Goal: Information Seeking & Learning: Check status

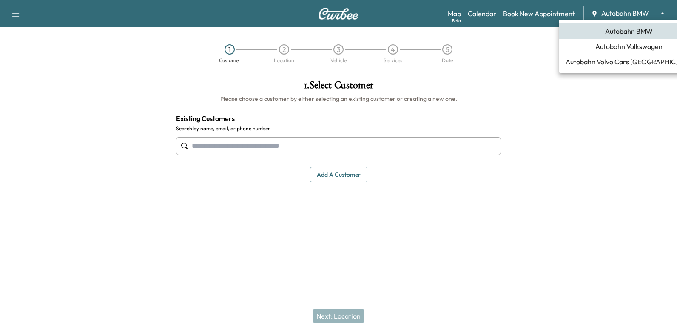
click at [645, 9] on body "Support Log Out Map Beta Calendar Book New Appointment Autobahn BMW ******** ​ …" at bounding box center [338, 166] width 677 height 333
click at [611, 46] on span "Autobahn Volkswagen" at bounding box center [629, 46] width 67 height 10
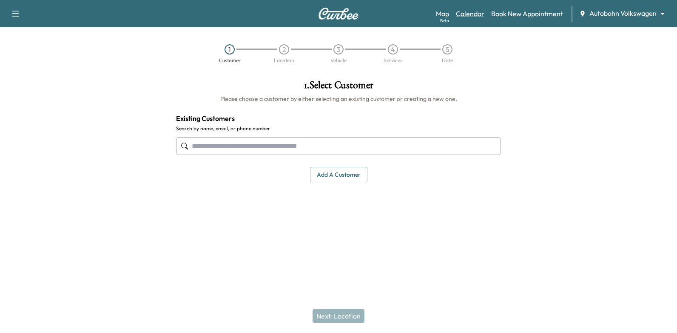
click at [477, 11] on link "Calendar" at bounding box center [470, 14] width 29 height 10
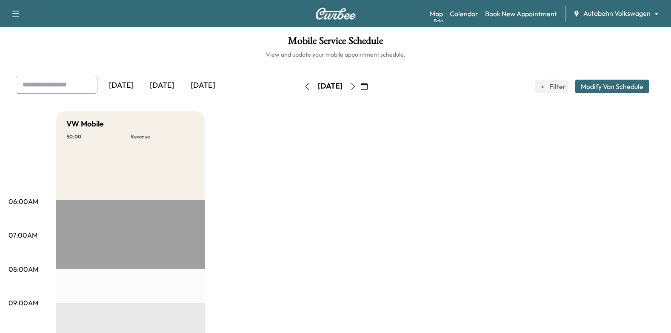
click at [368, 88] on icon "button" at bounding box center [364, 86] width 7 height 7
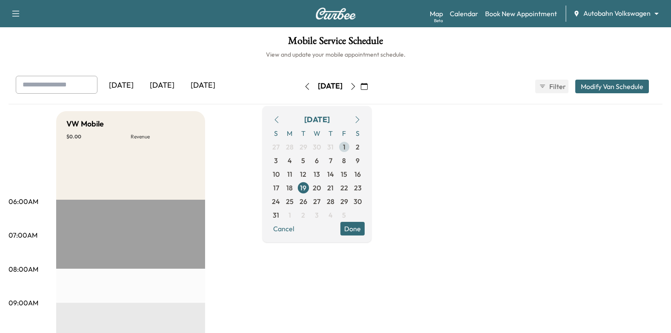
click at [351, 144] on span "1" at bounding box center [344, 147] width 14 height 14
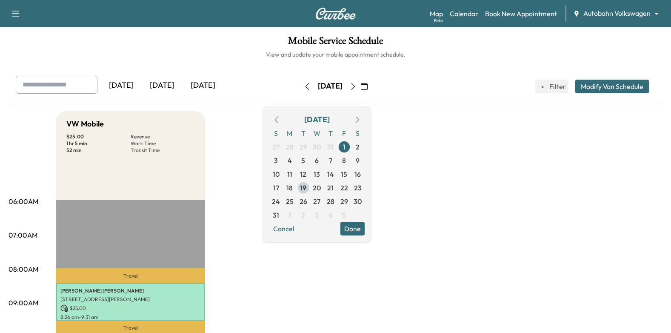
click at [363, 228] on button "Done" at bounding box center [352, 229] width 24 height 14
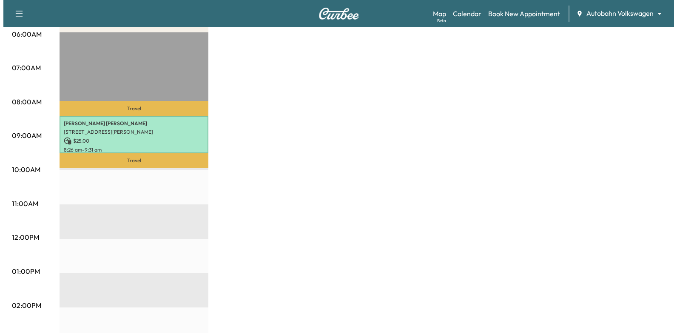
scroll to position [170, 0]
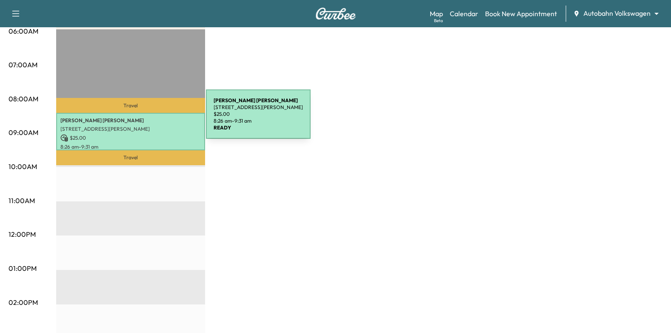
click at [142, 119] on p "[PERSON_NAME]" at bounding box center [130, 120] width 140 height 7
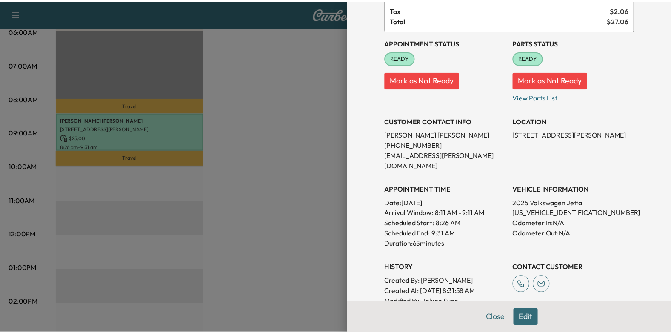
scroll to position [0, 0]
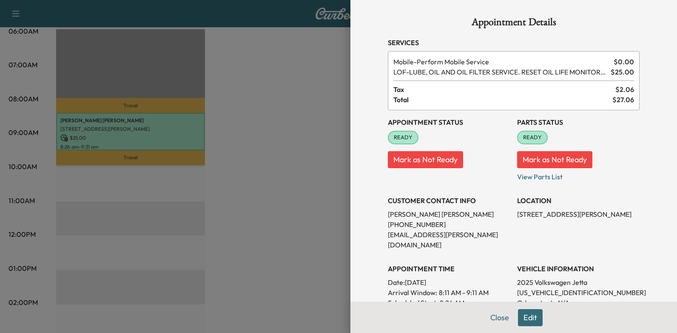
click at [226, 182] on div at bounding box center [338, 166] width 677 height 333
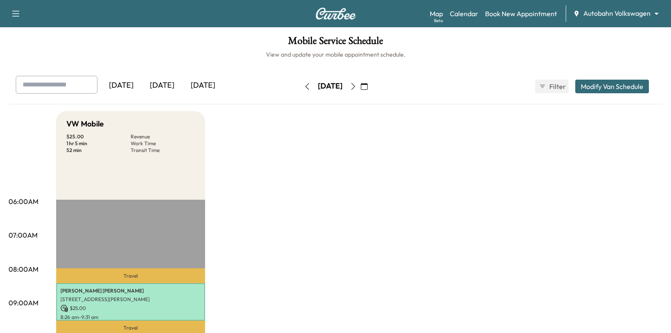
click at [360, 90] on button "button" at bounding box center [353, 87] width 14 height 14
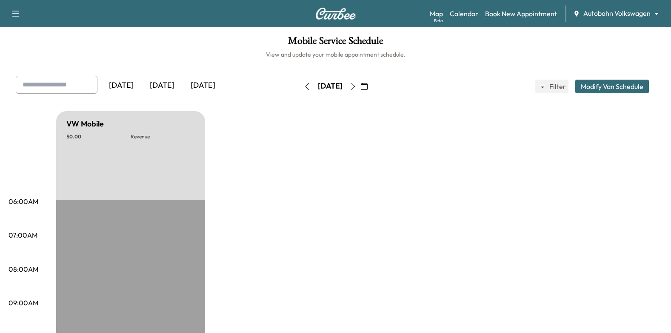
click at [371, 85] on button "button" at bounding box center [364, 87] width 14 height 14
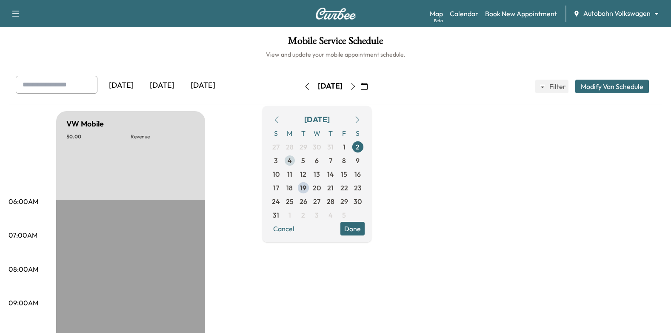
click at [292, 161] on span "4" at bounding box center [290, 160] width 4 height 10
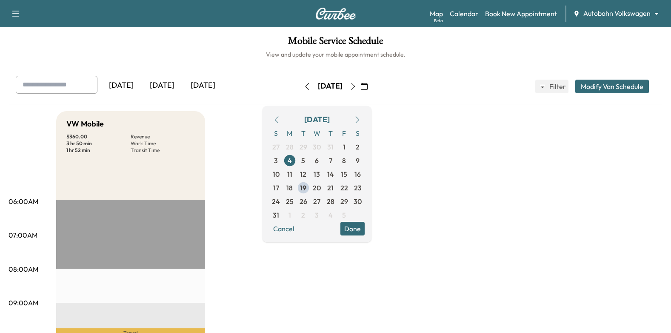
click at [365, 232] on button "Done" at bounding box center [352, 229] width 24 height 14
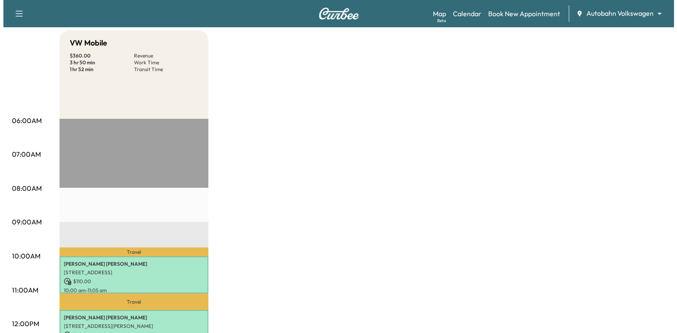
scroll to position [128, 0]
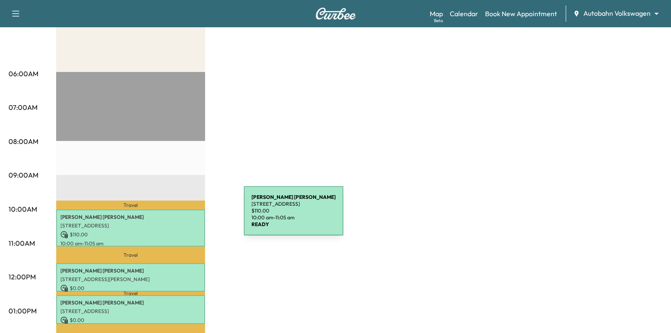
click at [174, 216] on p "[PERSON_NAME]" at bounding box center [130, 217] width 140 height 7
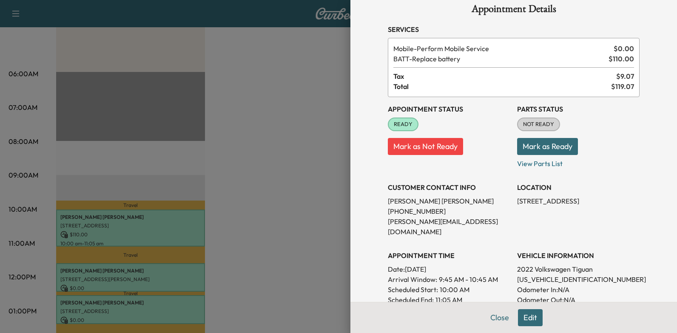
scroll to position [0, 0]
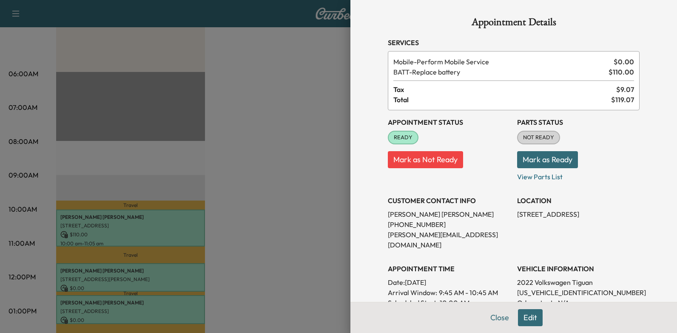
click at [126, 260] on div at bounding box center [338, 166] width 677 height 333
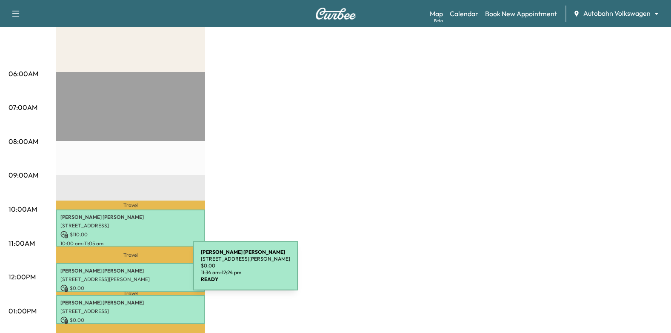
click at [129, 271] on p "[PERSON_NAME]" at bounding box center [130, 270] width 140 height 7
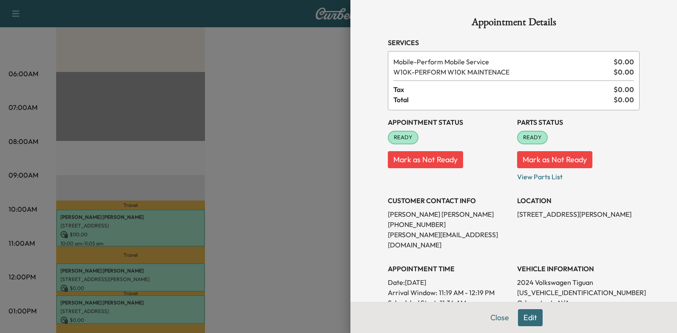
click at [235, 188] on div at bounding box center [338, 166] width 677 height 333
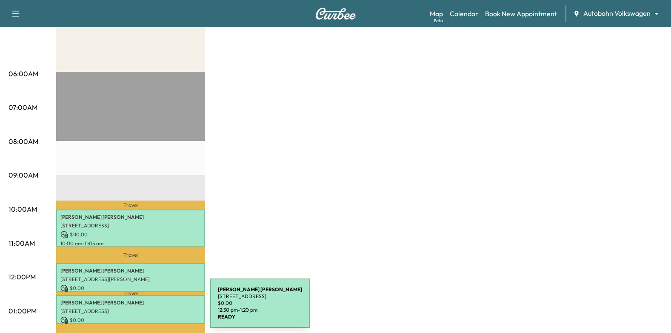
click at [146, 308] on p "[STREET_ADDRESS]" at bounding box center [130, 311] width 140 height 7
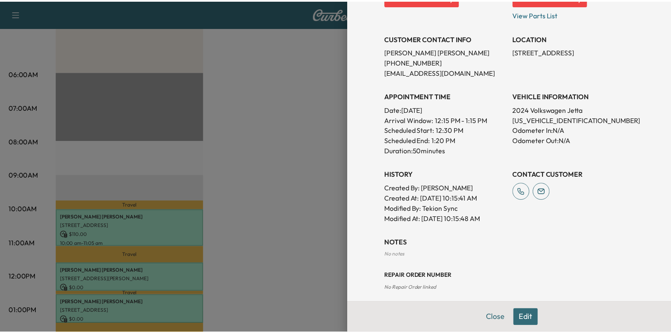
scroll to position [170, 0]
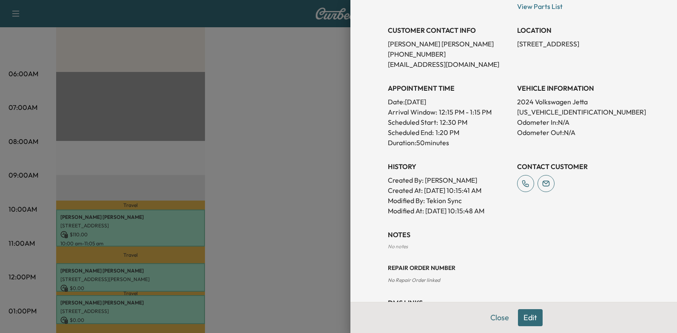
click at [282, 168] on div at bounding box center [338, 166] width 677 height 333
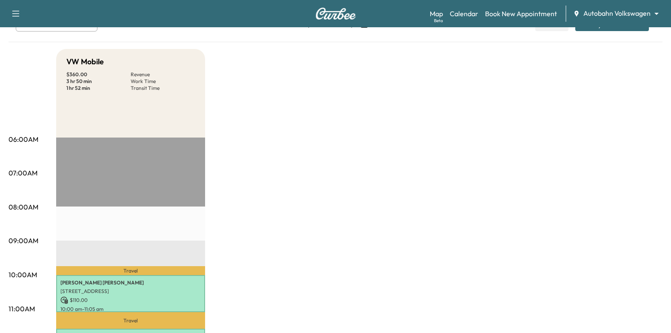
scroll to position [0, 0]
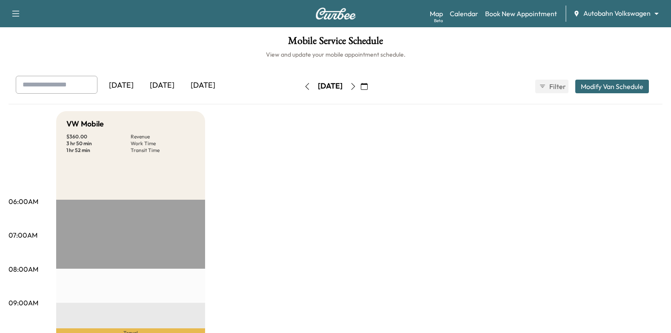
click at [357, 89] on icon "button" at bounding box center [353, 86] width 7 height 7
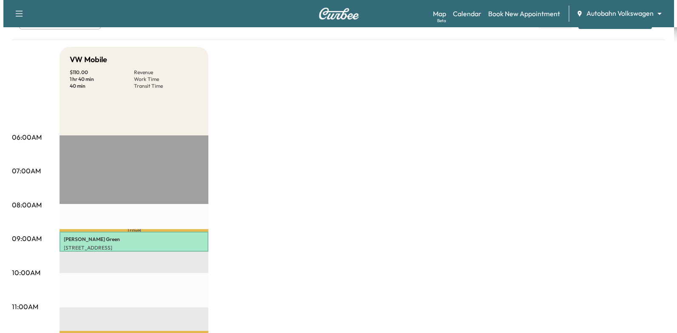
scroll to position [128, 0]
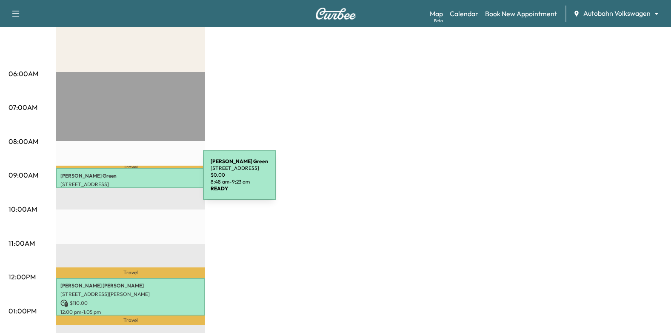
click at [140, 177] on p "[PERSON_NAME]" at bounding box center [130, 175] width 140 height 7
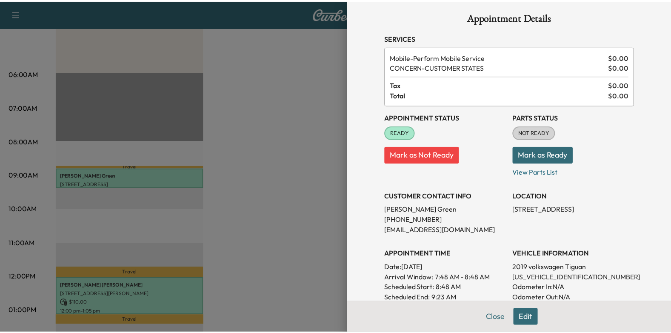
scroll to position [0, 0]
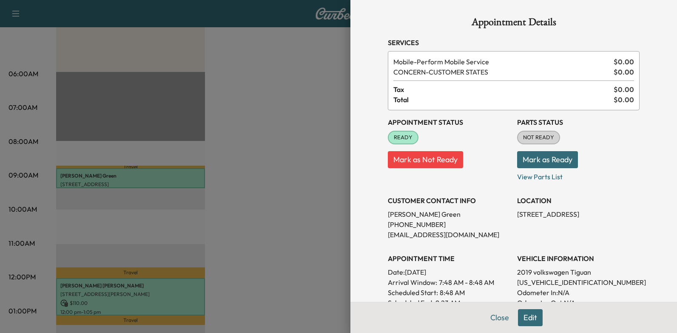
click at [301, 205] on div at bounding box center [338, 166] width 677 height 333
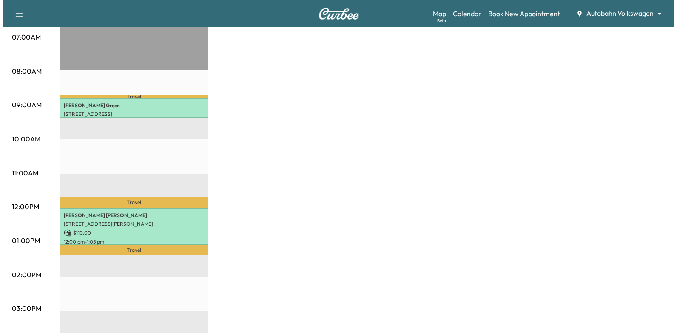
scroll to position [255, 0]
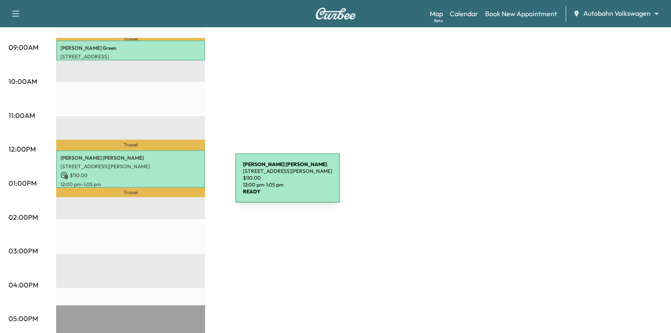
click at [164, 168] on div "[PERSON_NAME] [STREET_ADDRESS][PERSON_NAME] $ 110.00 12:00 pm - 1:05 pm" at bounding box center [130, 168] width 149 height 37
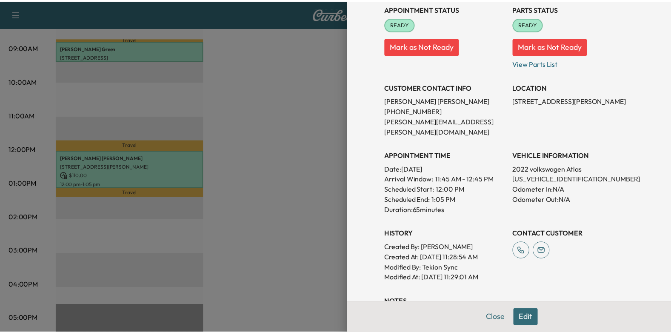
scroll to position [128, 0]
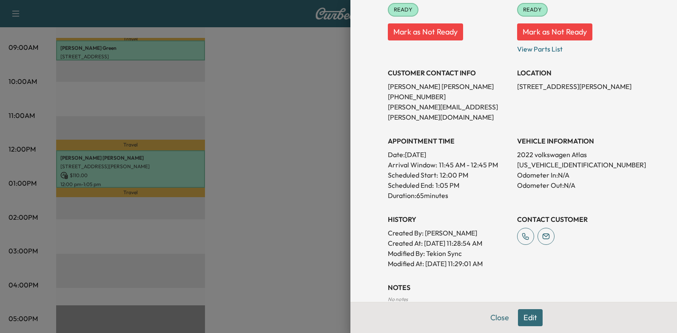
click at [324, 140] on div at bounding box center [338, 166] width 677 height 333
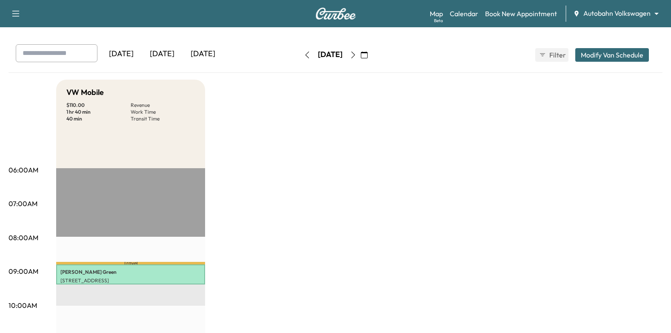
scroll to position [0, 0]
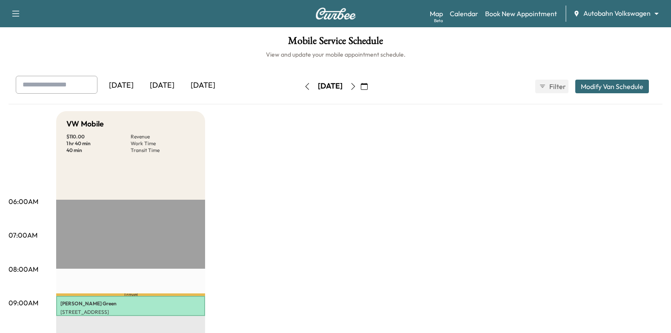
click at [357, 88] on icon "button" at bounding box center [353, 86] width 7 height 7
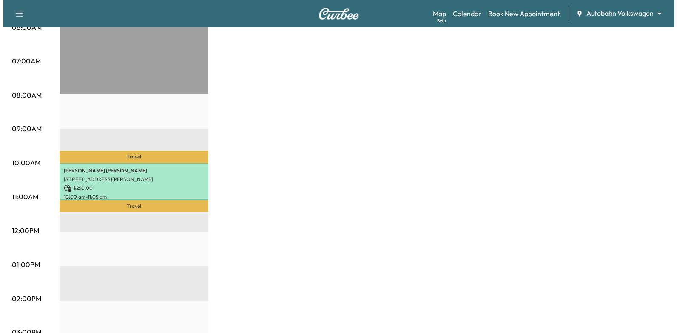
scroll to position [213, 0]
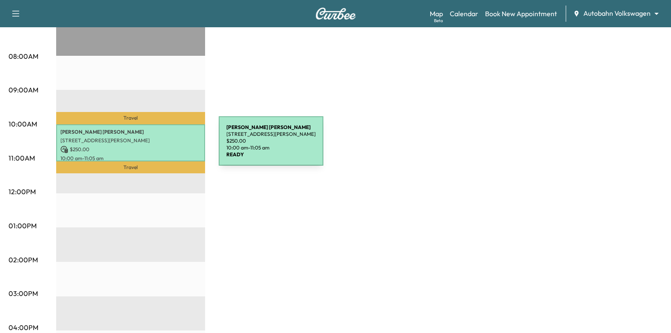
click at [154, 139] on p "[STREET_ADDRESS][PERSON_NAME]" at bounding box center [130, 140] width 140 height 7
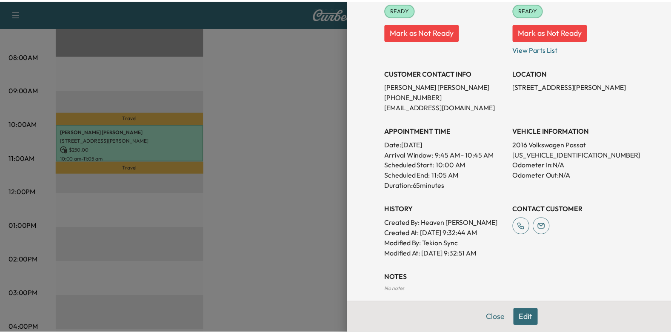
scroll to position [0, 0]
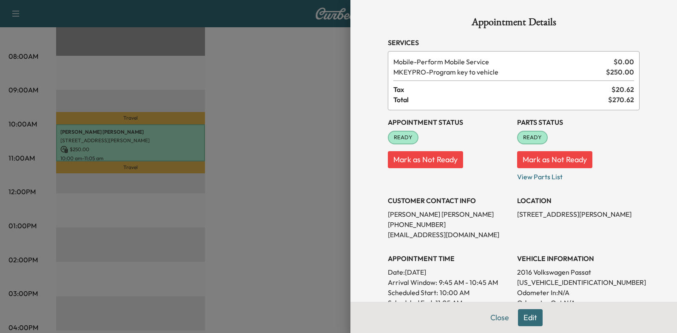
click at [240, 165] on div at bounding box center [338, 166] width 677 height 333
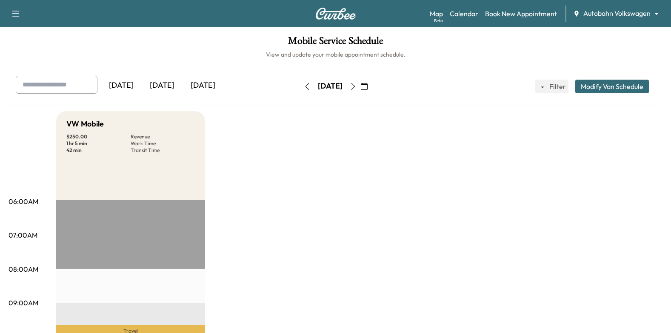
click at [357, 87] on icon "button" at bounding box center [353, 86] width 7 height 7
click at [371, 88] on button "button" at bounding box center [364, 87] width 14 height 14
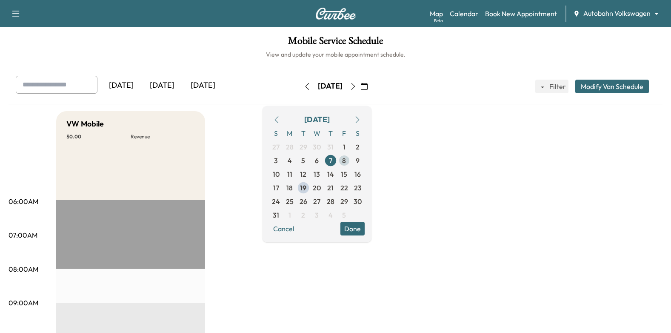
click at [346, 162] on span "8" at bounding box center [344, 160] width 4 height 10
click at [365, 231] on button "Done" at bounding box center [352, 229] width 24 height 14
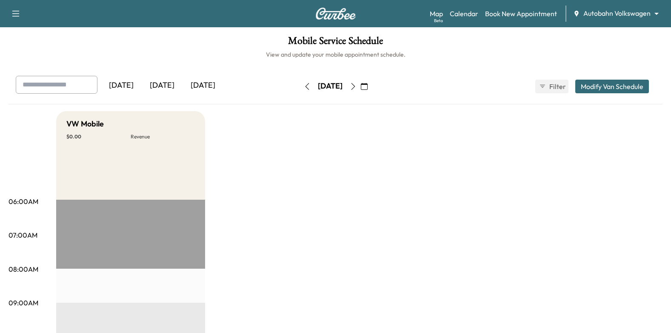
click at [368, 86] on icon "button" at bounding box center [364, 86] width 7 height 7
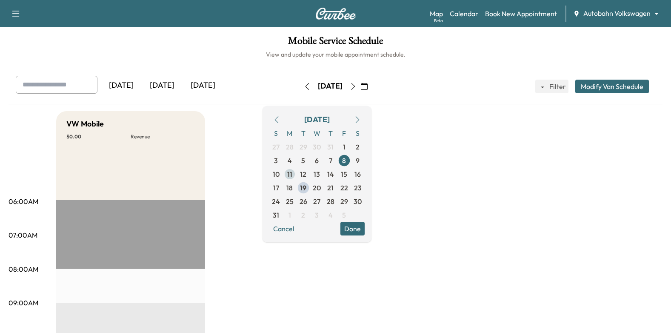
click at [292, 175] on span "11" at bounding box center [289, 174] width 5 height 10
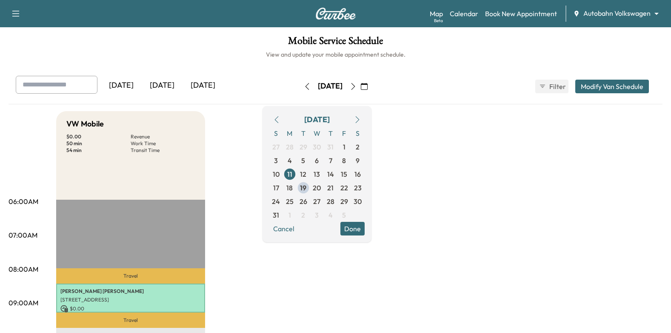
click at [365, 225] on button "Done" at bounding box center [352, 229] width 24 height 14
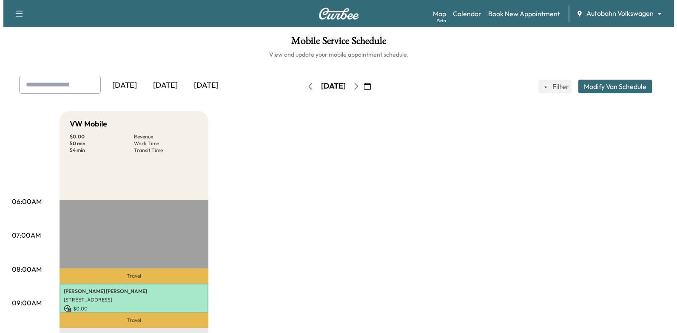
scroll to position [128, 0]
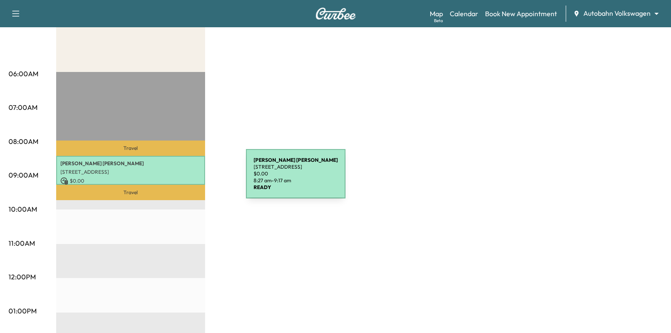
click at [182, 179] on p "$ 0.00" at bounding box center [130, 181] width 140 height 8
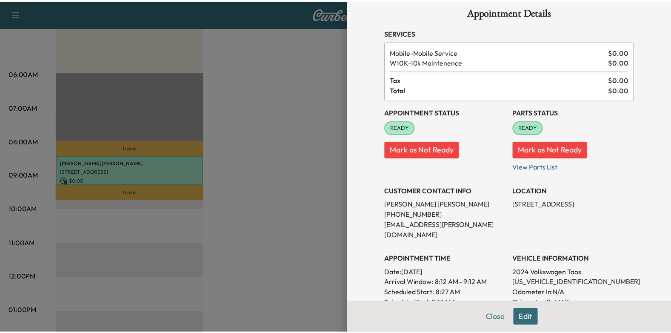
scroll to position [0, 0]
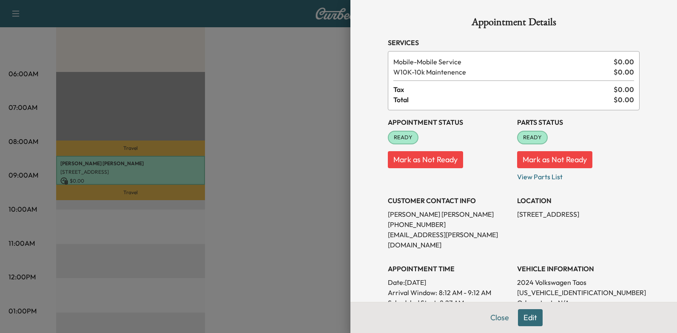
click at [317, 157] on div at bounding box center [338, 166] width 677 height 333
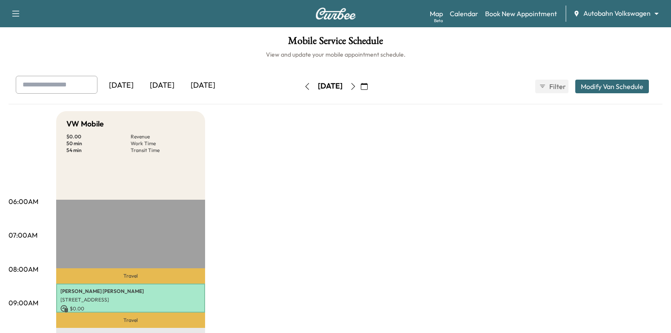
click at [357, 88] on icon "button" at bounding box center [353, 86] width 7 height 7
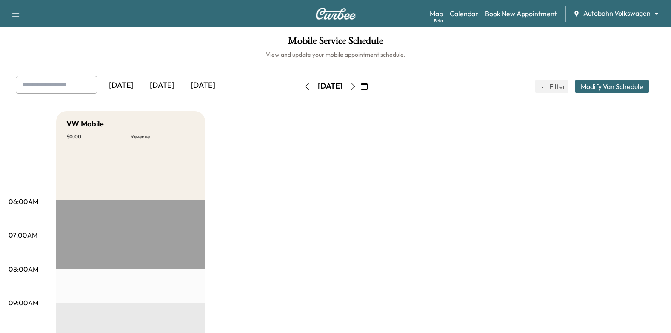
click at [357, 86] on icon "button" at bounding box center [353, 86] width 7 height 7
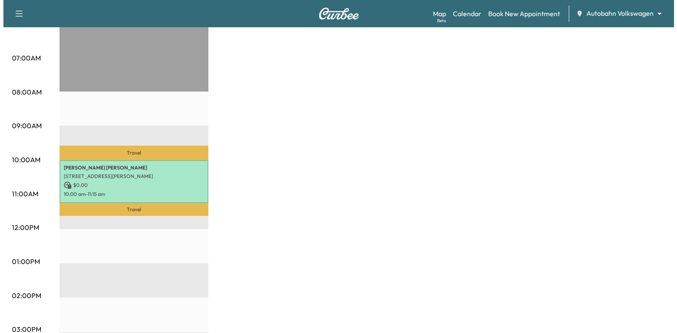
scroll to position [255, 0]
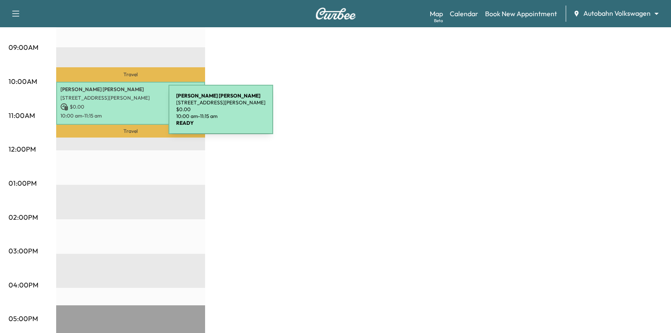
click at [103, 112] on p "10:00 am - 11:15 am" at bounding box center [130, 115] width 140 height 7
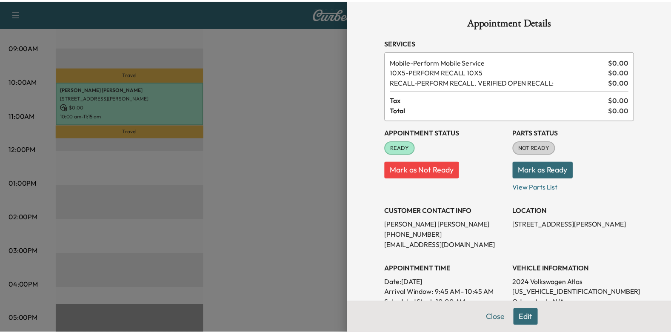
scroll to position [170, 0]
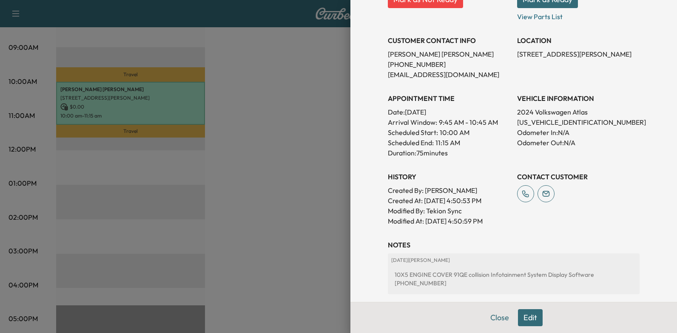
click at [267, 104] on div at bounding box center [338, 166] width 677 height 333
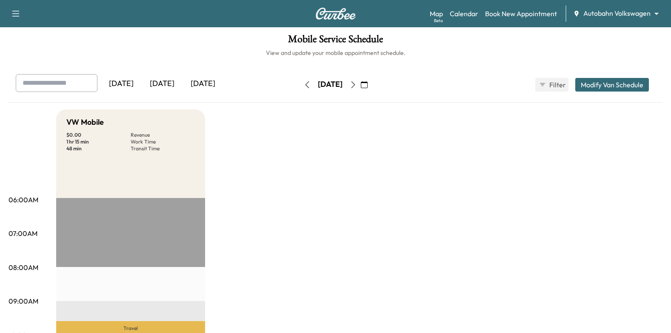
scroll to position [0, 0]
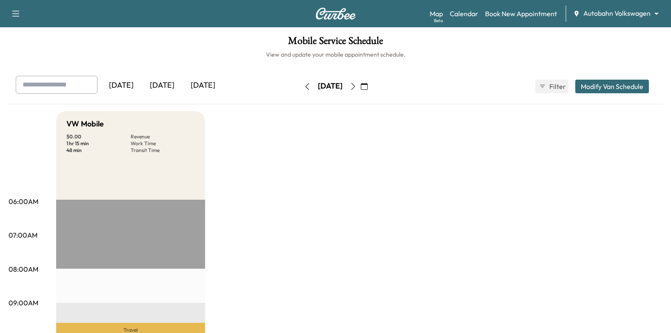
click at [371, 86] on button "button" at bounding box center [364, 87] width 14 height 14
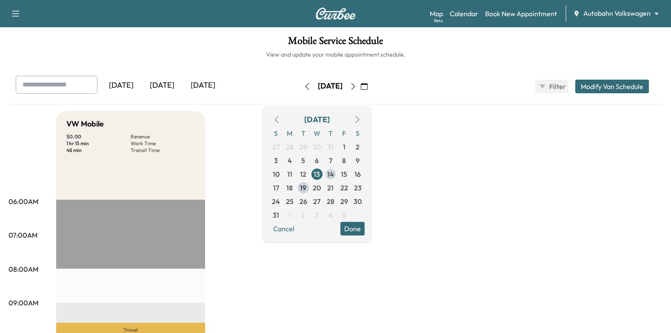
click at [334, 174] on span "14" at bounding box center [330, 174] width 7 height 10
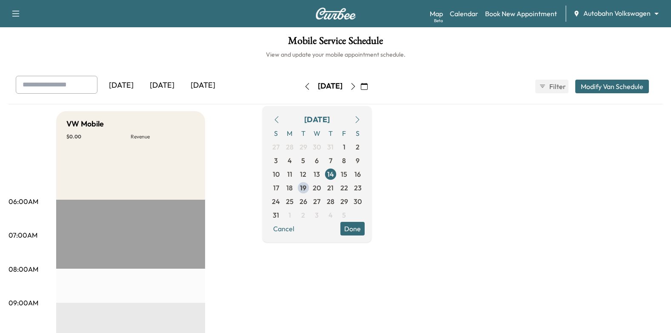
click at [365, 235] on button "Done" at bounding box center [352, 229] width 24 height 14
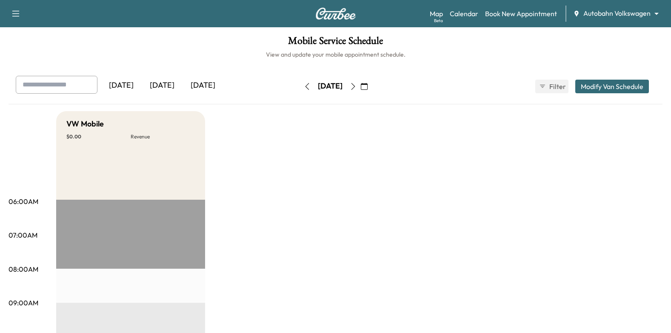
click at [357, 86] on icon "button" at bounding box center [353, 86] width 7 height 7
click at [360, 92] on button "button" at bounding box center [353, 87] width 14 height 14
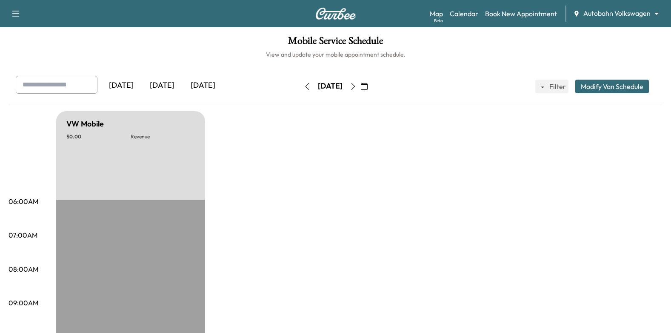
click at [371, 90] on button "button" at bounding box center [364, 87] width 14 height 14
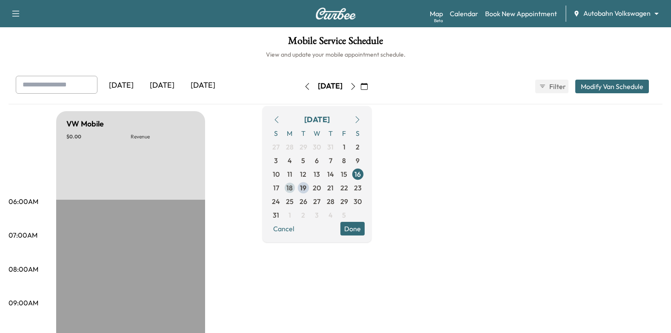
click at [293, 188] on span "18" at bounding box center [289, 188] width 6 height 10
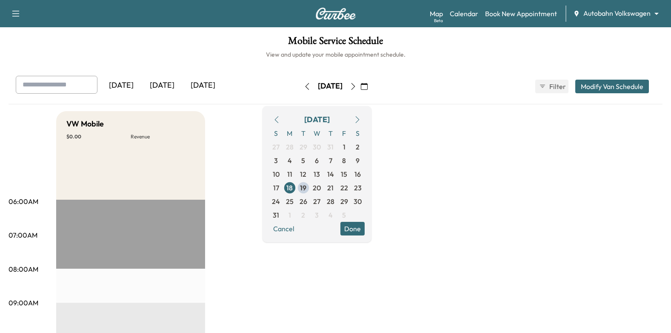
click at [365, 228] on button "Done" at bounding box center [352, 229] width 24 height 14
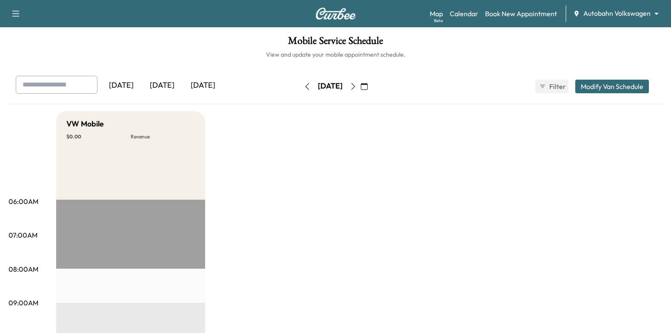
click at [357, 87] on icon "button" at bounding box center [353, 86] width 7 height 7
click at [357, 85] on icon "button" at bounding box center [353, 86] width 7 height 7
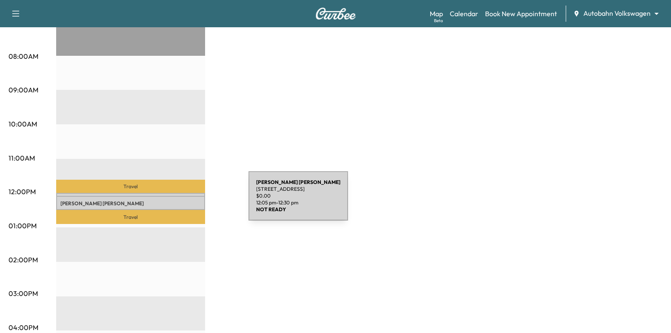
click at [185, 201] on p "[PERSON_NAME]" at bounding box center [130, 203] width 140 height 7
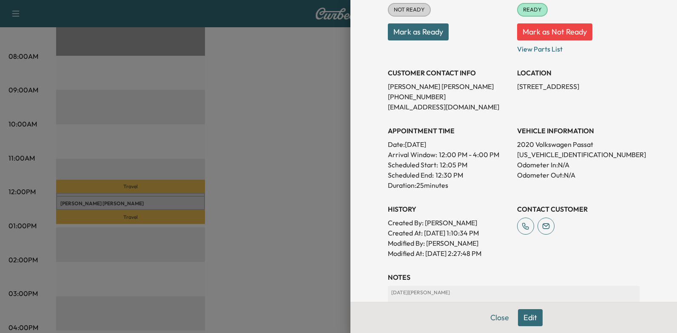
click at [235, 171] on div at bounding box center [338, 166] width 677 height 333
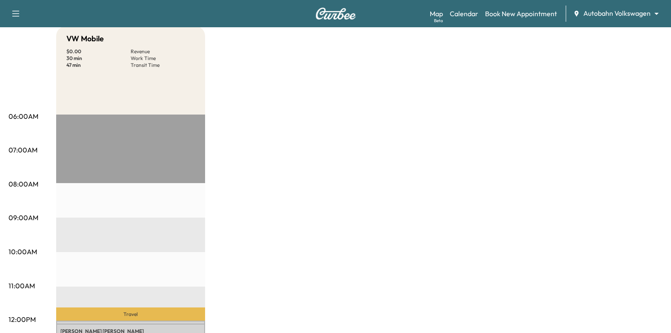
scroll to position [35, 0]
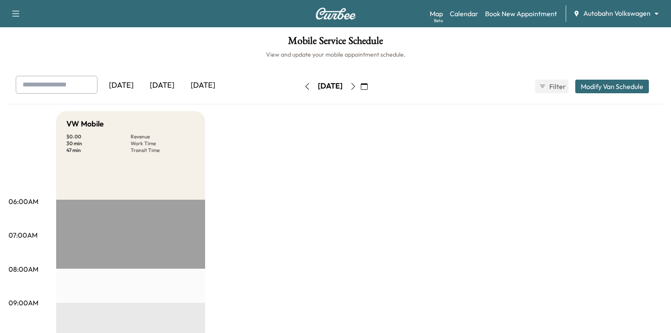
click at [357, 83] on icon "button" at bounding box center [353, 86] width 7 height 7
click at [357, 88] on icon "button" at bounding box center [353, 86] width 7 height 7
click at [368, 83] on icon "button" at bounding box center [364, 86] width 7 height 7
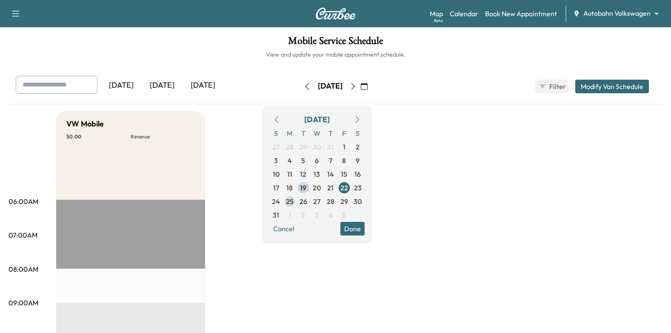
click at [294, 200] on span "25" at bounding box center [290, 201] width 8 height 10
click at [365, 229] on button "Done" at bounding box center [352, 229] width 24 height 14
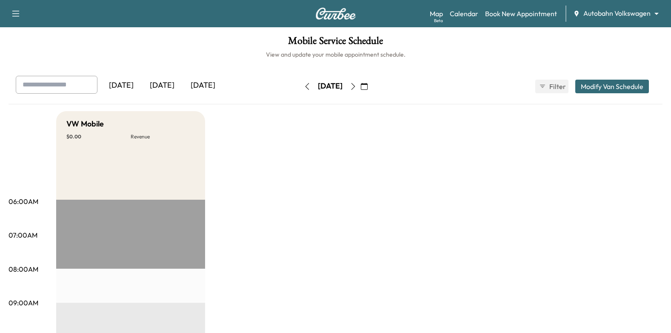
click at [357, 86] on icon "button" at bounding box center [353, 86] width 7 height 7
click at [360, 90] on button "button" at bounding box center [353, 87] width 14 height 14
click at [355, 84] on icon "button" at bounding box center [353, 86] width 4 height 7
click at [371, 88] on button "button" at bounding box center [364, 87] width 14 height 14
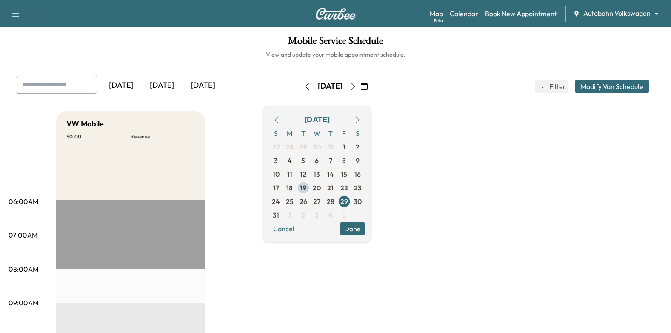
click at [592, 13] on body "Support Log Out Map Beta Calendar Book New Appointment Autobahn Volkswagen ****…" at bounding box center [335, 166] width 671 height 333
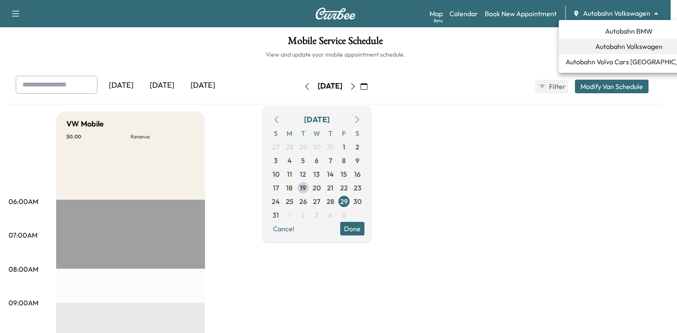
click at [612, 34] on span "Autobahn BMW" at bounding box center [629, 31] width 48 height 10
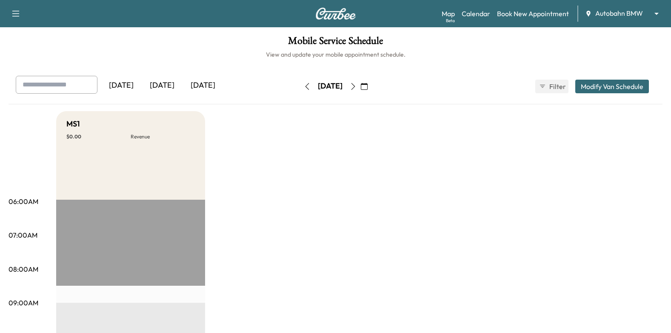
click at [368, 86] on icon "button" at bounding box center [364, 86] width 7 height 7
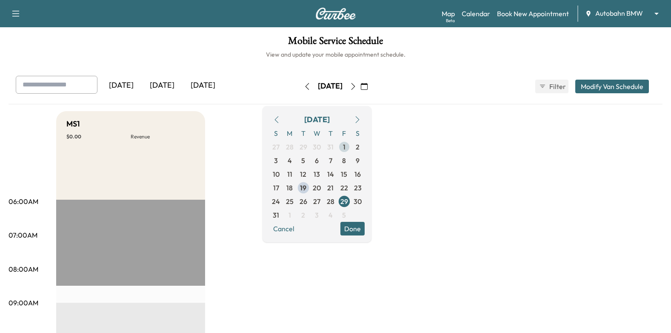
click at [345, 147] on span "1" at bounding box center [344, 147] width 3 height 10
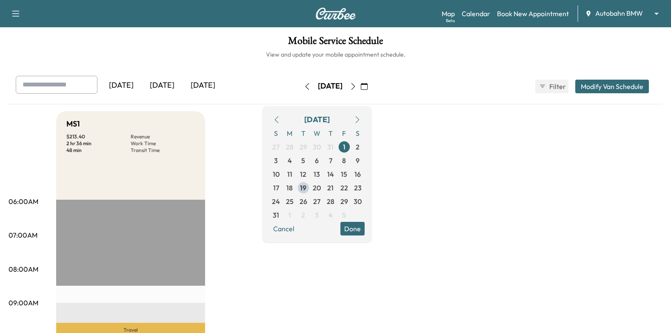
click at [365, 228] on button "Done" at bounding box center [352, 229] width 24 height 14
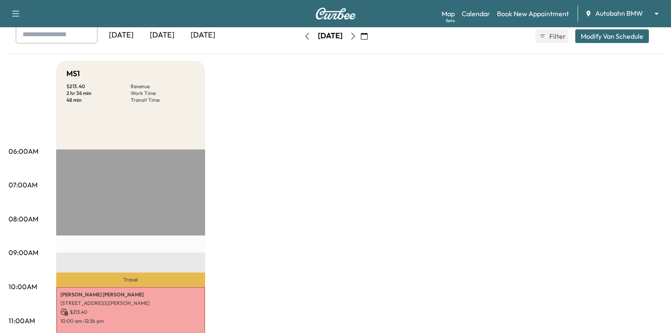
scroll to position [128, 0]
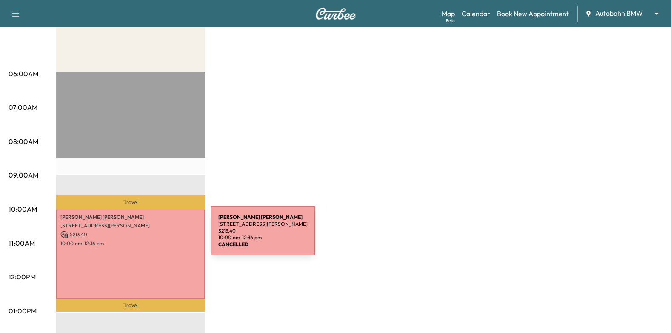
click at [147, 236] on p "$ 213.40" at bounding box center [130, 235] width 140 height 8
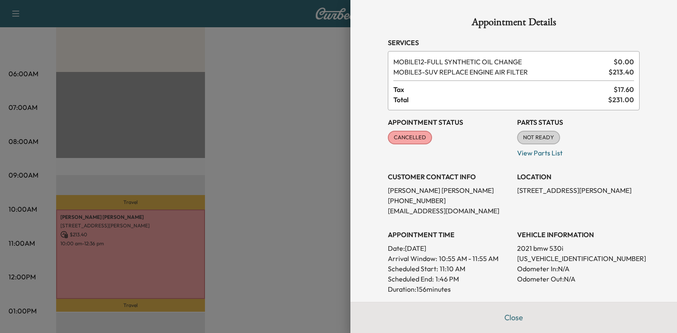
click at [285, 163] on div at bounding box center [338, 166] width 677 height 333
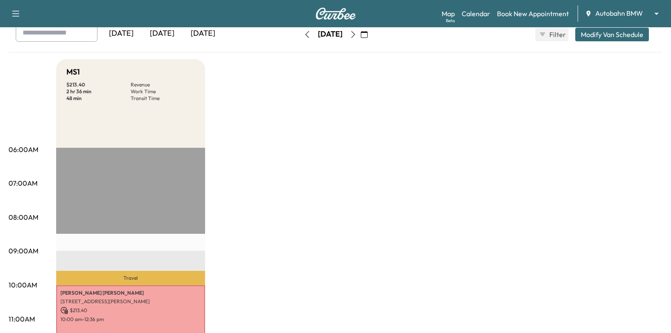
scroll to position [0, 0]
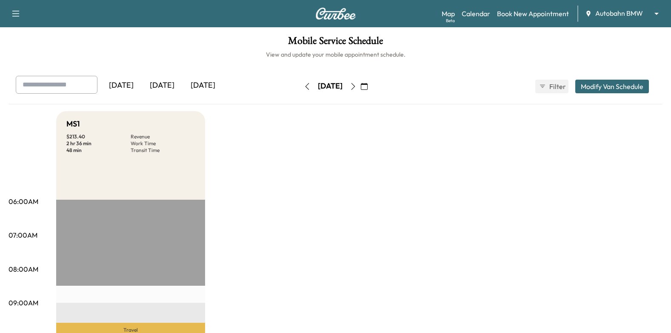
click at [357, 84] on icon "button" at bounding box center [353, 86] width 7 height 7
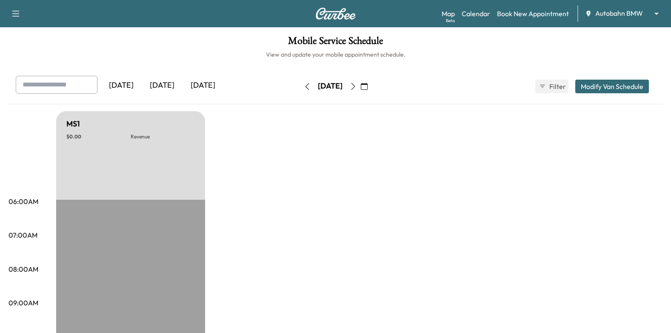
click at [368, 84] on icon "button" at bounding box center [364, 86] width 7 height 7
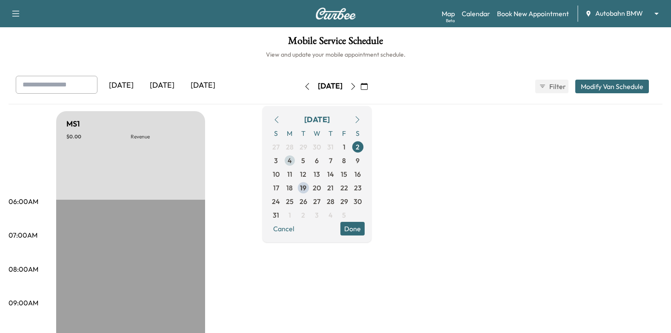
click at [297, 163] on span "4" at bounding box center [290, 161] width 14 height 14
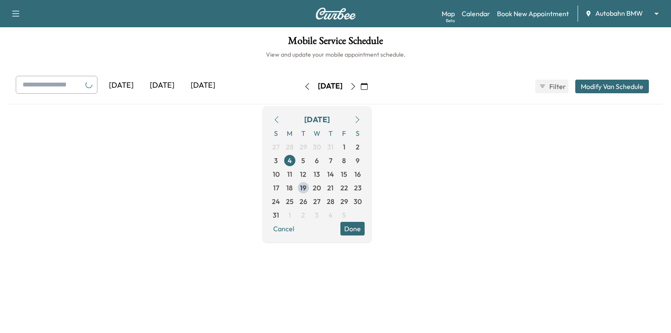
click at [365, 228] on button "Done" at bounding box center [352, 229] width 24 height 14
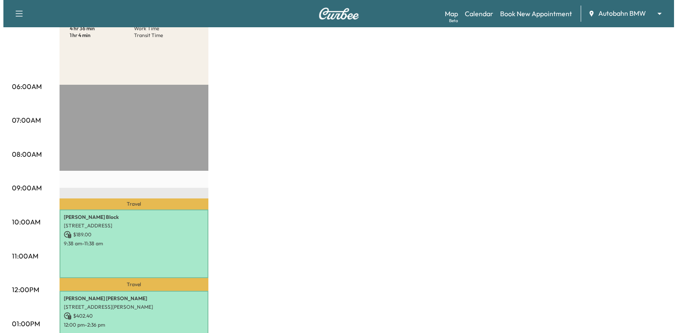
scroll to position [170, 0]
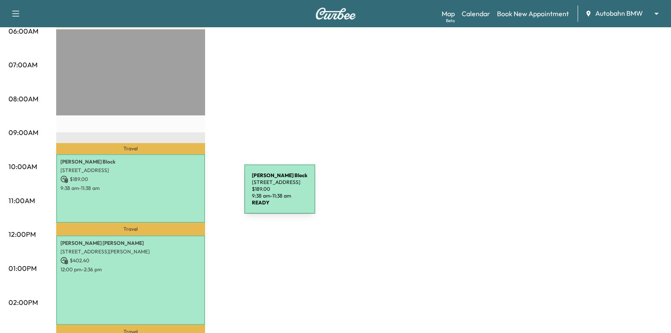
click at [174, 177] on p "$ 189.00" at bounding box center [130, 179] width 140 height 8
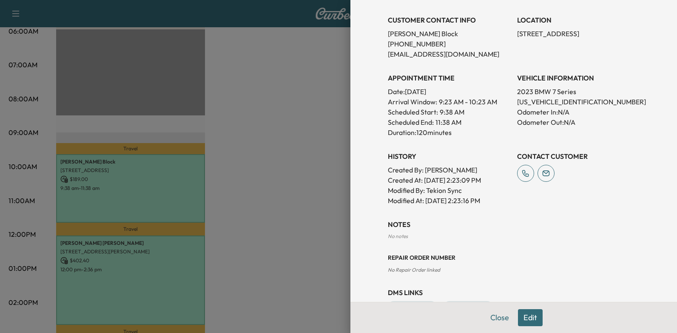
scroll to position [0, 0]
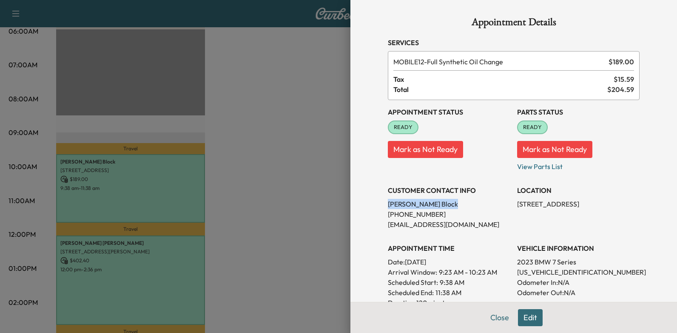
drag, startPoint x: 382, startPoint y: 203, endPoint x: 423, endPoint y: 205, distance: 41.4
click at [423, 205] on p "[PERSON_NAME]" at bounding box center [449, 204] width 123 height 10
drag, startPoint x: 423, startPoint y: 205, endPoint x: 409, endPoint y: 204, distance: 13.7
copy p "[PERSON_NAME]"
click at [541, 271] on p "[US_VEHICLE_IDENTIFICATION_NUMBER]" at bounding box center [578, 272] width 123 height 10
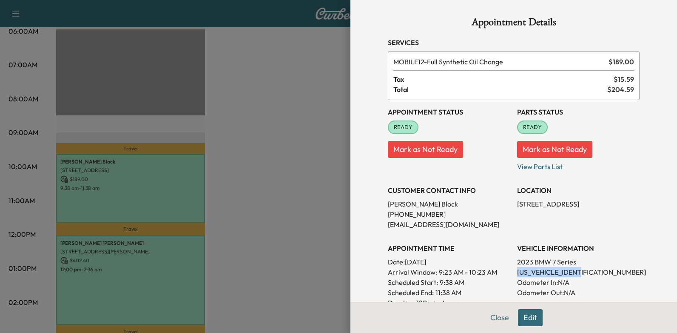
click at [541, 271] on p "[US_VEHICLE_IDENTIFICATION_NUMBER]" at bounding box center [578, 272] width 123 height 10
copy p "[US_VEHICLE_IDENTIFICATION_NUMBER]"
click at [252, 215] on div at bounding box center [338, 166] width 677 height 333
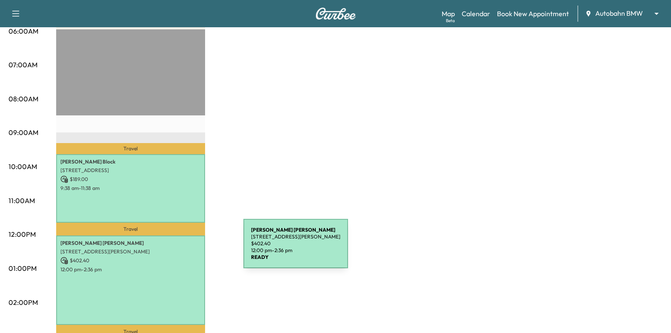
click at [180, 248] on p "[STREET_ADDRESS][PERSON_NAME]" at bounding box center [130, 251] width 140 height 7
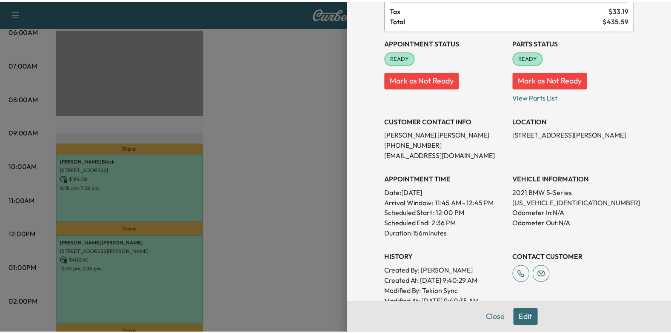
scroll to position [85, 0]
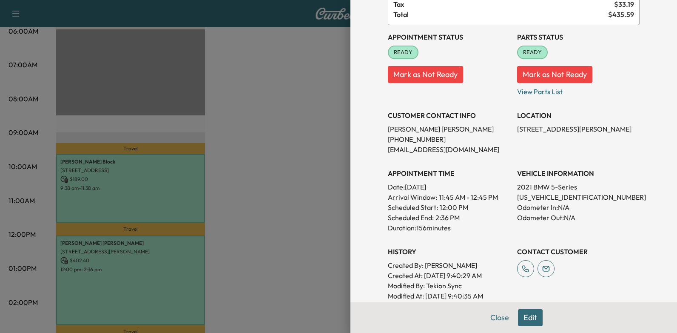
drag, startPoint x: 238, startPoint y: 139, endPoint x: 243, endPoint y: 136, distance: 5.8
click at [242, 137] on div at bounding box center [338, 166] width 677 height 333
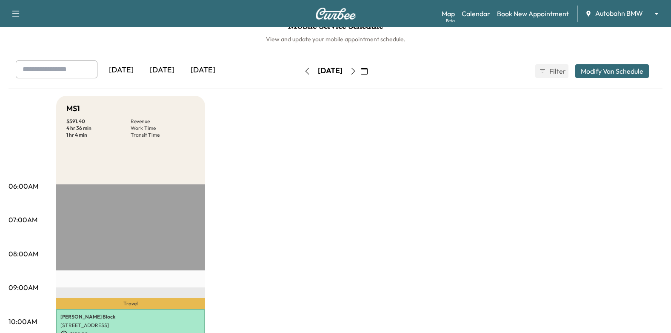
scroll to position [0, 0]
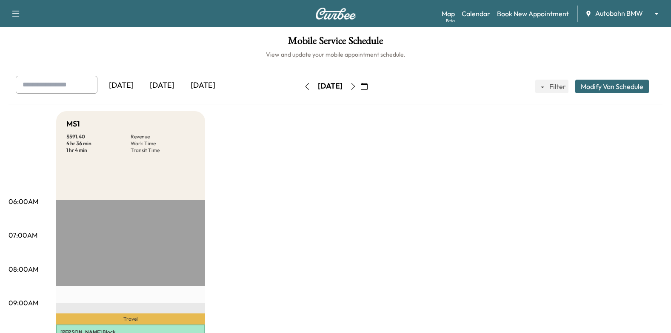
click at [357, 84] on icon "button" at bounding box center [353, 86] width 7 height 7
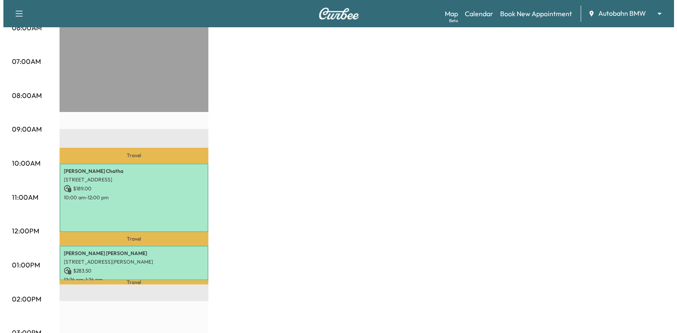
scroll to position [255, 0]
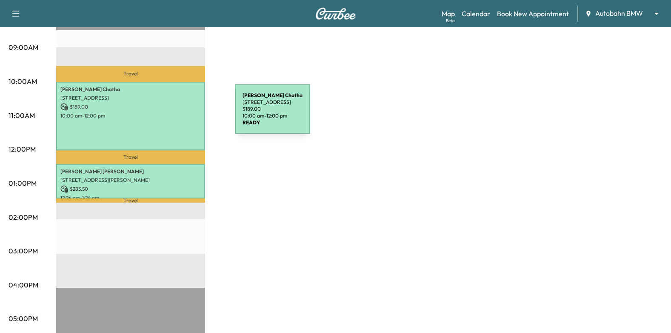
click at [171, 114] on p "10:00 am - 12:00 pm" at bounding box center [130, 115] width 140 height 7
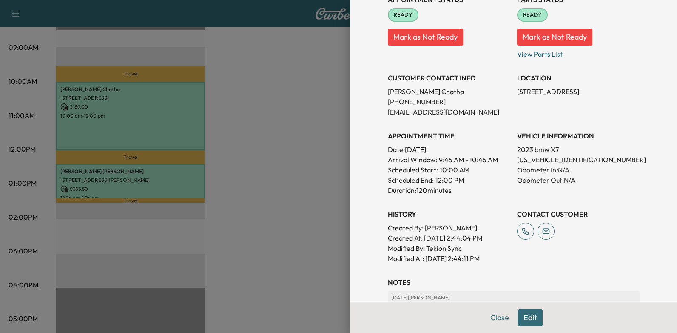
scroll to position [128, 0]
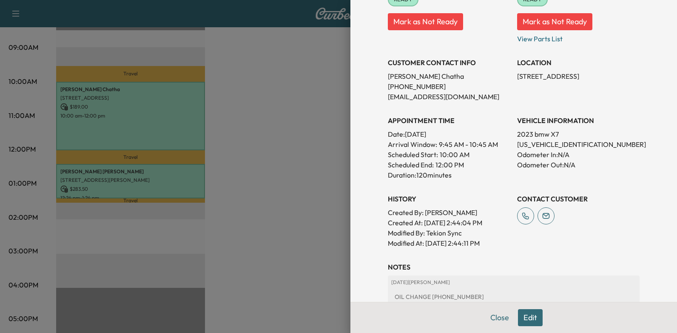
drag, startPoint x: 270, startPoint y: 205, endPoint x: 213, endPoint y: 195, distance: 57.9
click at [270, 205] on div at bounding box center [338, 166] width 677 height 333
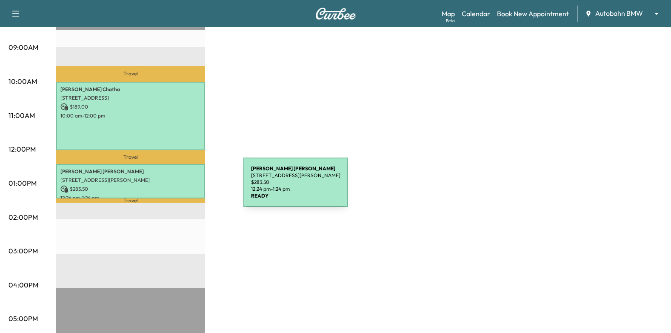
click at [180, 187] on p "$ 283.50" at bounding box center [130, 189] width 140 height 8
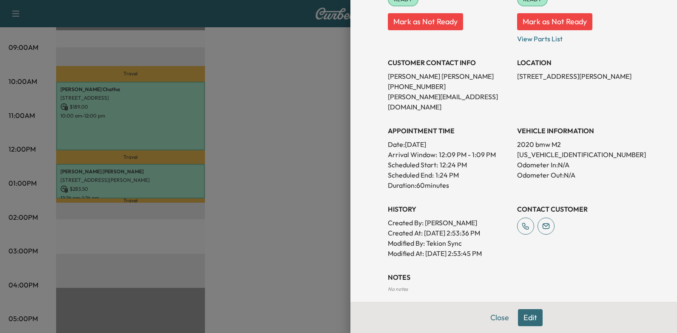
click at [535, 149] on p "[US_VEHICLE_IDENTIFICATION_NUMBER]" at bounding box center [578, 154] width 123 height 10
copy p "[US_VEHICLE_IDENTIFICATION_NUMBER]"
click at [271, 145] on div at bounding box center [338, 166] width 677 height 333
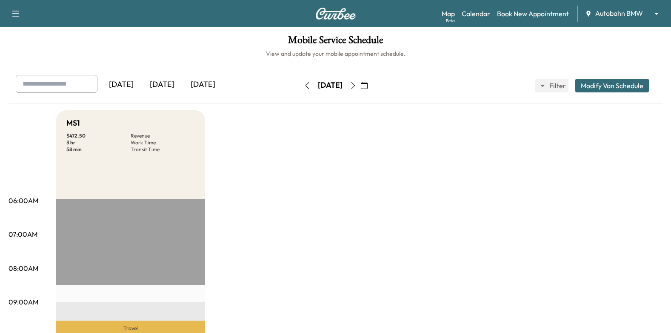
scroll to position [0, 0]
click at [357, 83] on icon "button" at bounding box center [353, 86] width 7 height 7
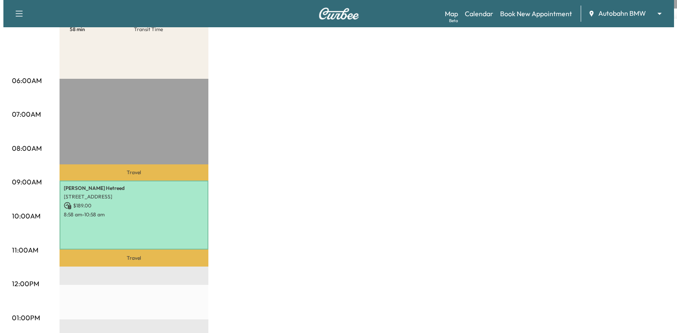
scroll to position [213, 0]
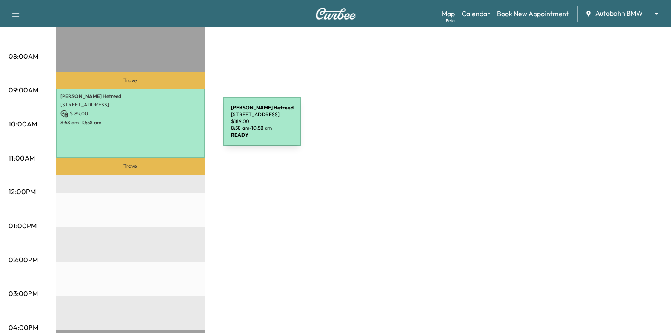
click at [158, 123] on p "8:58 am - 10:58 am" at bounding box center [130, 122] width 140 height 7
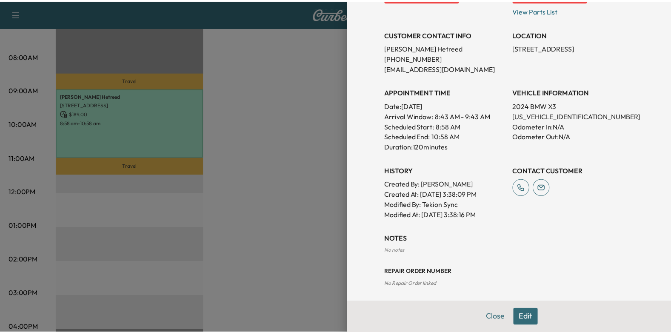
scroll to position [113, 0]
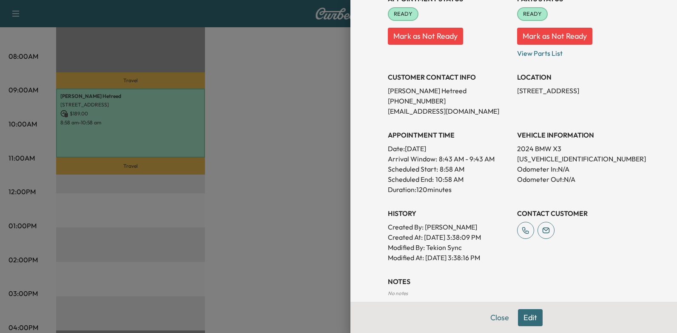
click at [208, 90] on div at bounding box center [338, 166] width 677 height 333
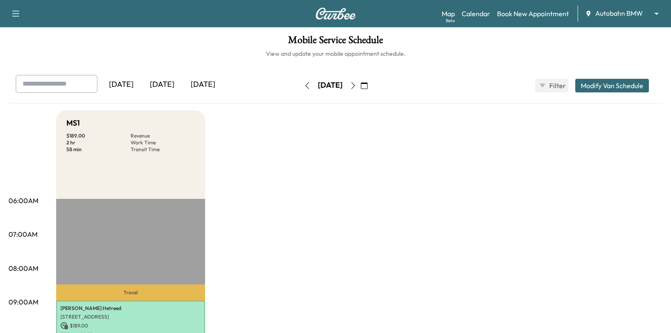
scroll to position [0, 0]
click at [357, 85] on icon "button" at bounding box center [353, 86] width 7 height 7
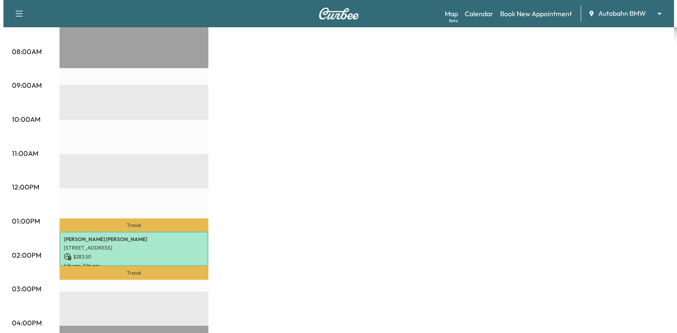
scroll to position [255, 0]
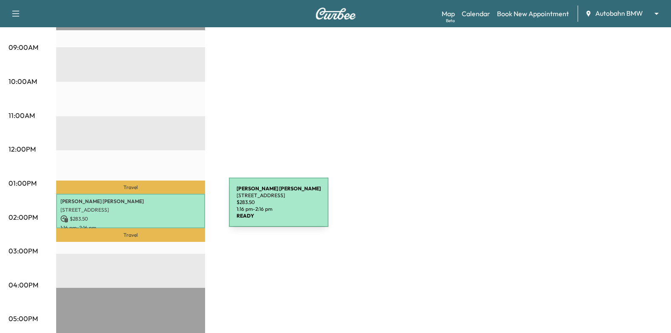
click at [165, 207] on p "[STREET_ADDRESS]" at bounding box center [130, 209] width 140 height 7
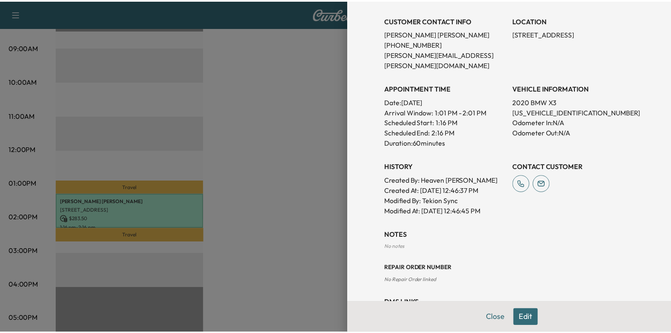
scroll to position [85, 0]
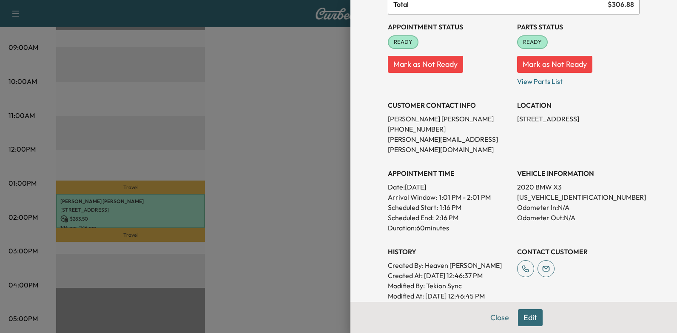
click at [277, 152] on div at bounding box center [338, 166] width 677 height 333
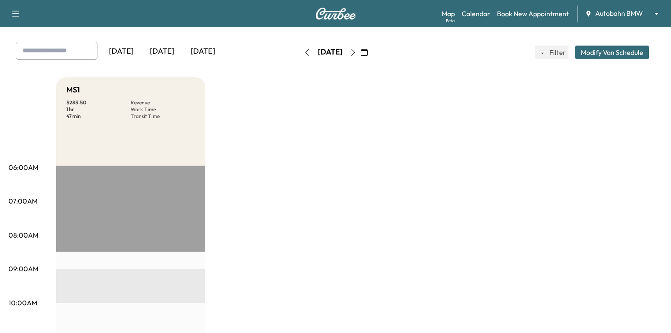
scroll to position [0, 0]
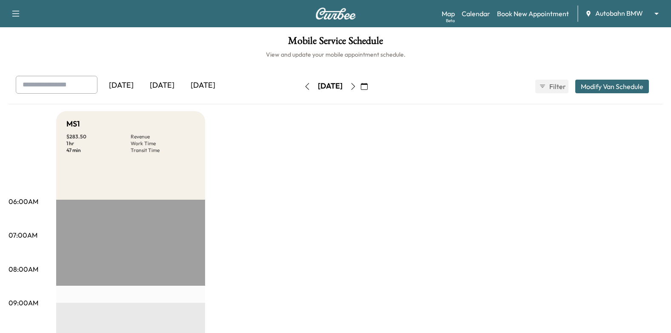
click at [357, 86] on icon "button" at bounding box center [353, 86] width 7 height 7
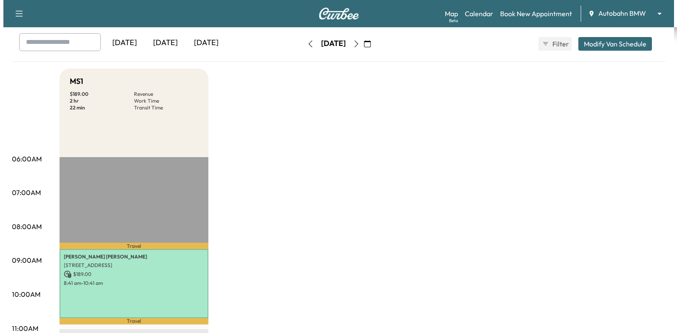
scroll to position [128, 0]
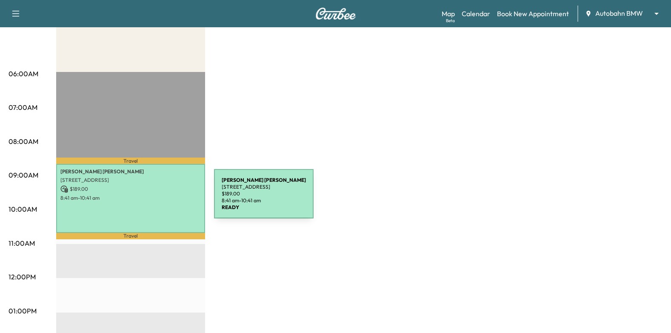
click at [148, 198] on p "8:41 am - 10:41 am" at bounding box center [130, 197] width 140 height 7
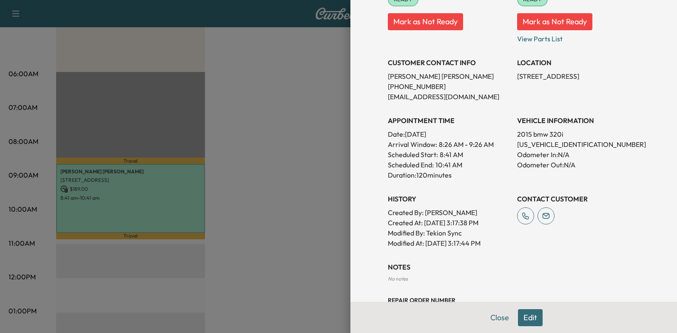
click at [254, 136] on div at bounding box center [338, 166] width 677 height 333
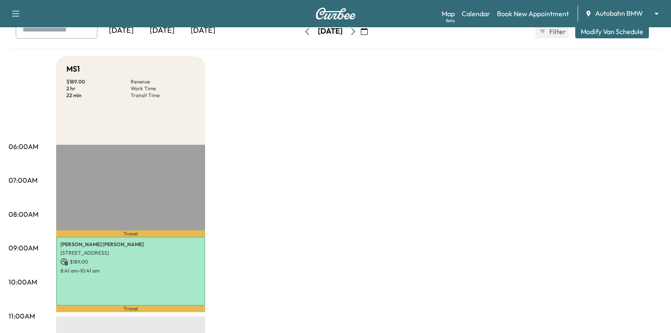
scroll to position [0, 0]
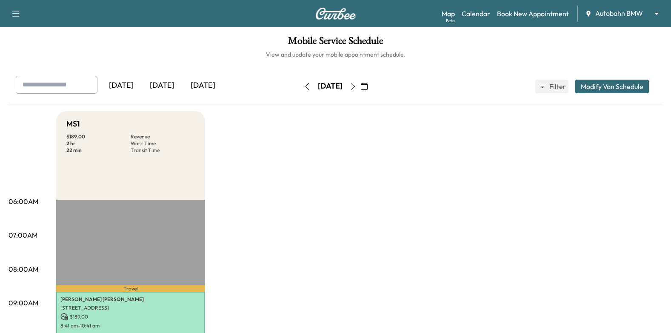
click at [357, 87] on icon "button" at bounding box center [353, 86] width 7 height 7
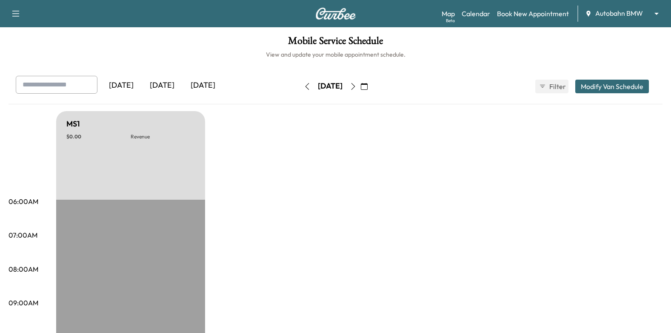
click at [357, 84] on icon "button" at bounding box center [353, 86] width 7 height 7
click at [357, 86] on icon "button" at bounding box center [353, 86] width 7 height 7
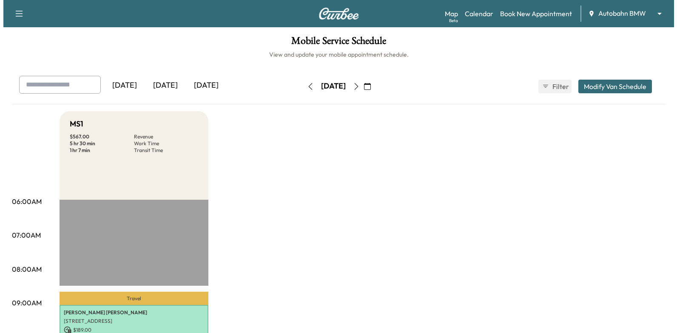
scroll to position [128, 0]
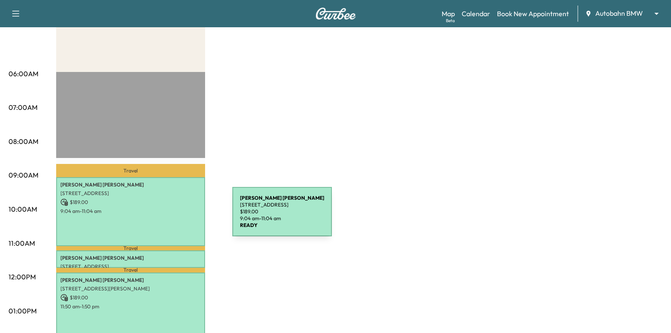
click at [165, 210] on p "9:04 am - 11:04 am" at bounding box center [130, 211] width 140 height 7
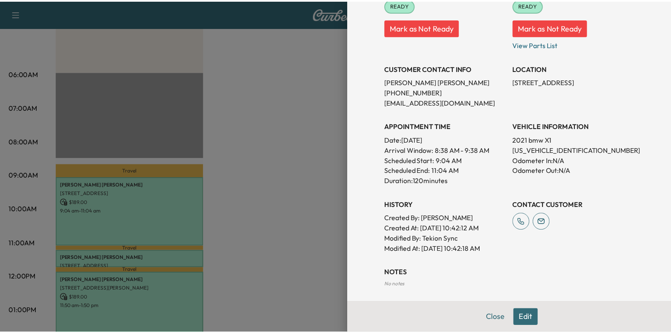
scroll to position [85, 0]
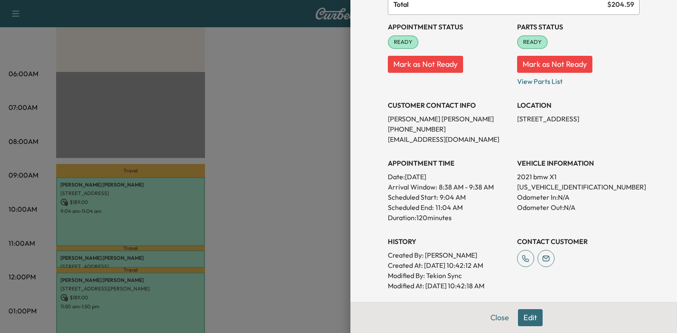
click at [538, 185] on p "[US_VEHICLE_IDENTIFICATION_NUMBER]" at bounding box center [578, 187] width 123 height 10
copy p "[US_VEHICLE_IDENTIFICATION_NUMBER]"
click at [267, 111] on div at bounding box center [338, 166] width 677 height 333
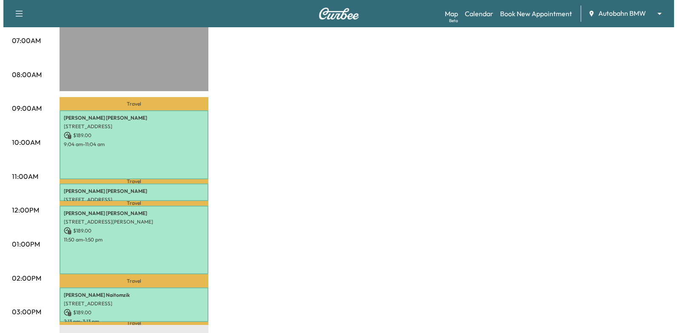
scroll to position [255, 0]
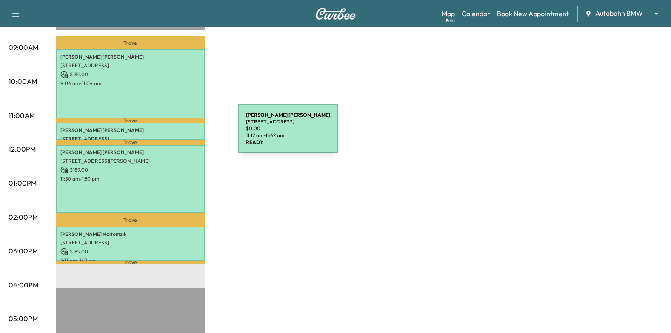
click at [174, 135] on p "[STREET_ADDRESS]" at bounding box center [130, 138] width 140 height 7
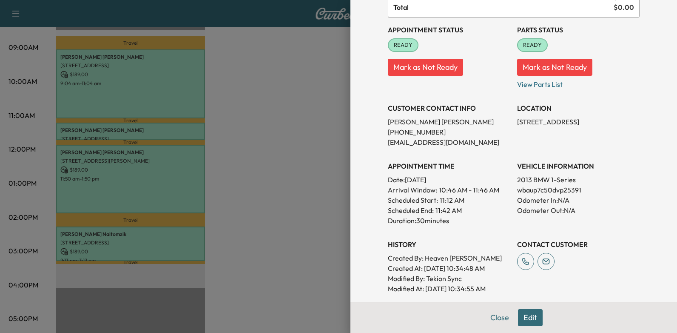
scroll to position [85, 0]
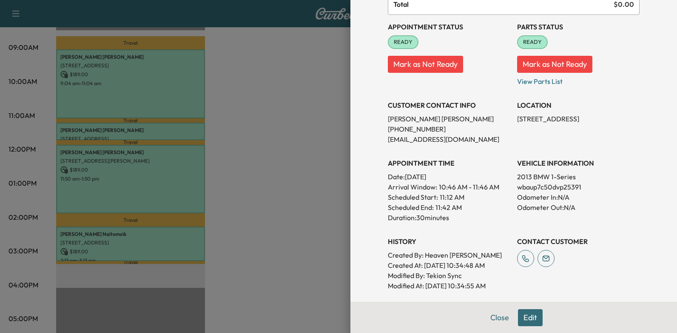
click at [546, 188] on p "wbaup7c50dvp25391" at bounding box center [578, 187] width 123 height 10
copy p "wbaup7c50dvp25391"
drag, startPoint x: 268, startPoint y: 237, endPoint x: 216, endPoint y: 239, distance: 51.9
click at [268, 237] on div at bounding box center [338, 166] width 677 height 333
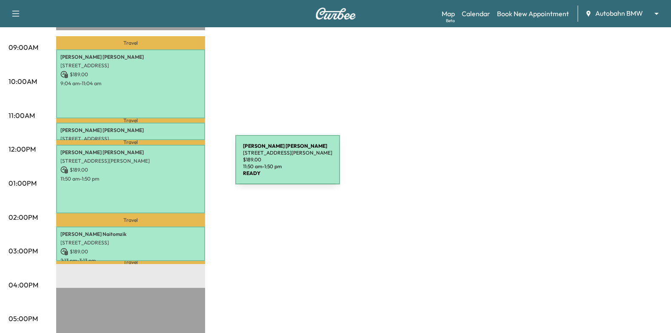
click at [157, 157] on p "[STREET_ADDRESS][PERSON_NAME]" at bounding box center [130, 160] width 140 height 7
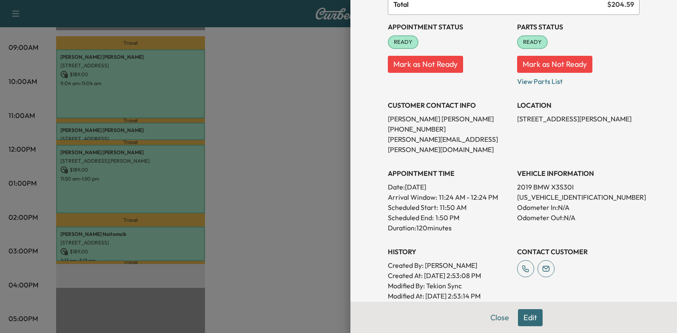
click at [232, 190] on div at bounding box center [338, 166] width 677 height 333
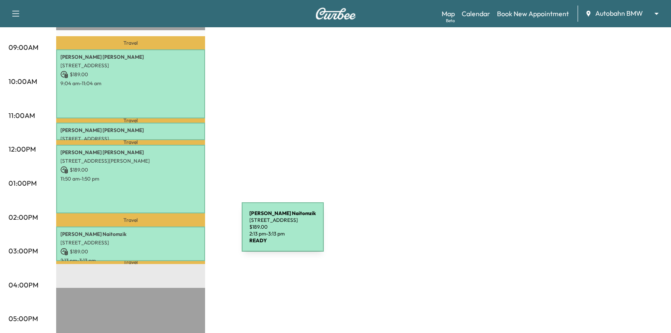
click at [178, 232] on p "[PERSON_NAME]" at bounding box center [130, 234] width 140 height 7
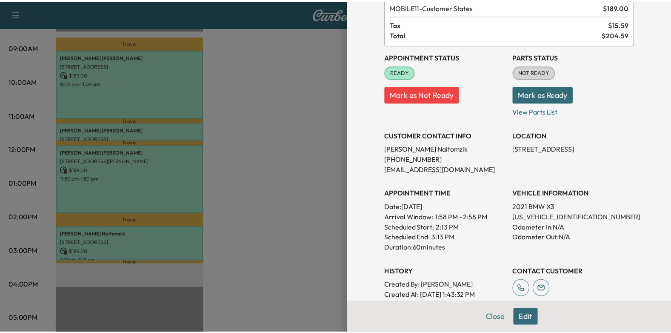
scroll to position [18, 0]
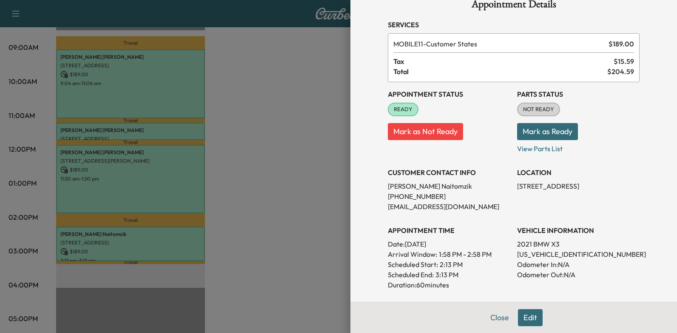
drag, startPoint x: 311, startPoint y: 118, endPoint x: 314, endPoint y: 114, distance: 5.2
click at [311, 117] on div at bounding box center [338, 166] width 677 height 333
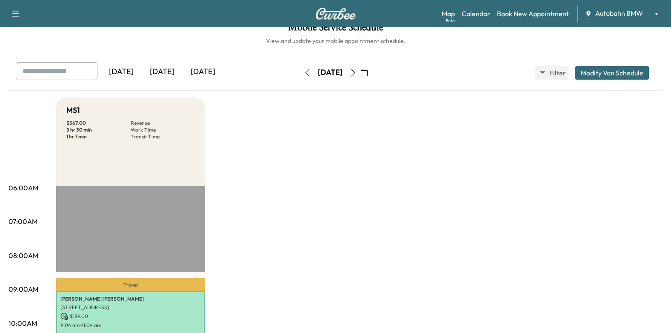
scroll to position [0, 0]
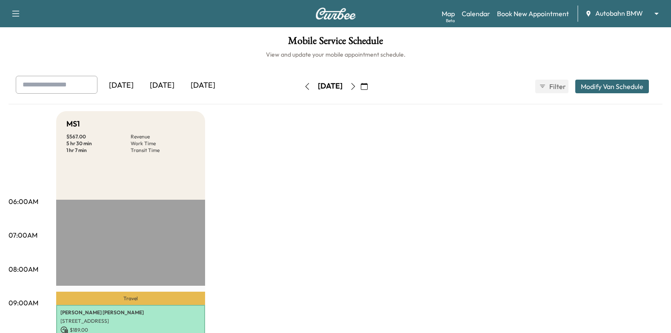
click at [357, 84] on icon "button" at bounding box center [353, 86] width 7 height 7
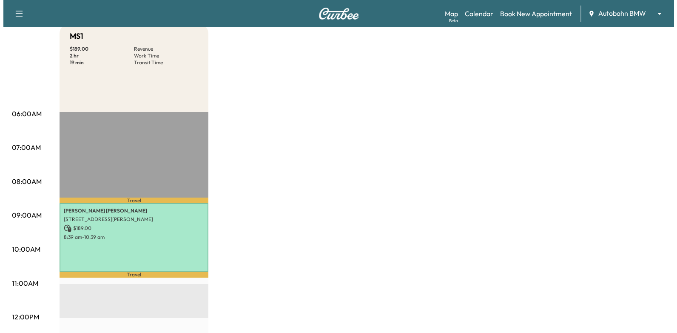
scroll to position [170, 0]
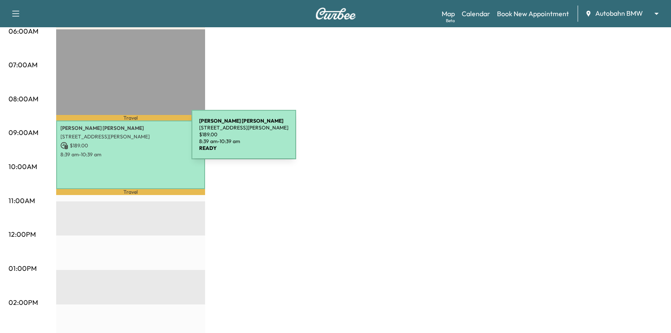
click at [123, 137] on p "[STREET_ADDRESS][PERSON_NAME]" at bounding box center [130, 136] width 140 height 7
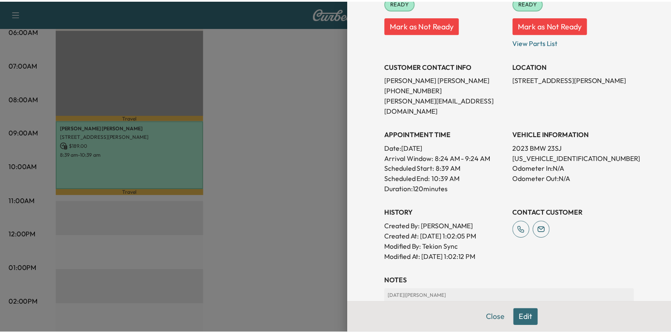
scroll to position [128, 0]
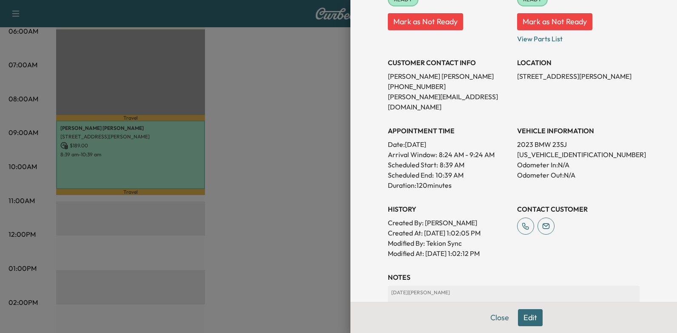
click at [282, 150] on div at bounding box center [338, 166] width 677 height 333
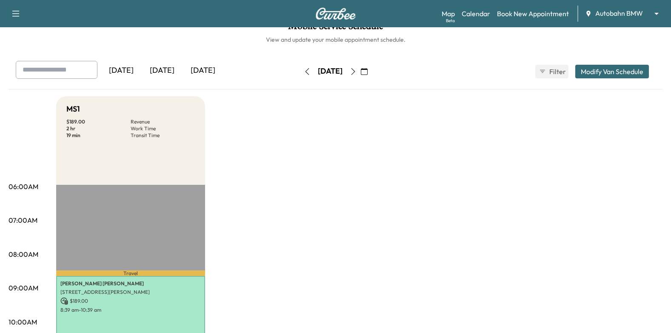
scroll to position [0, 0]
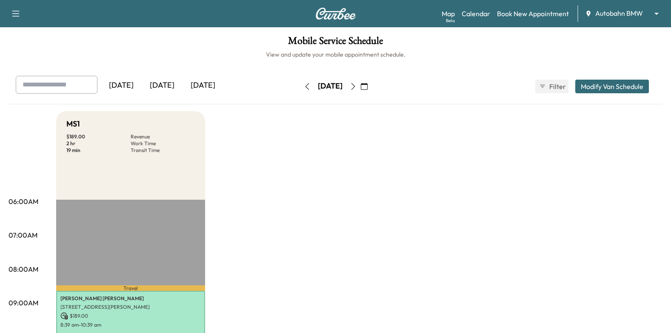
click at [360, 87] on button "button" at bounding box center [353, 87] width 14 height 14
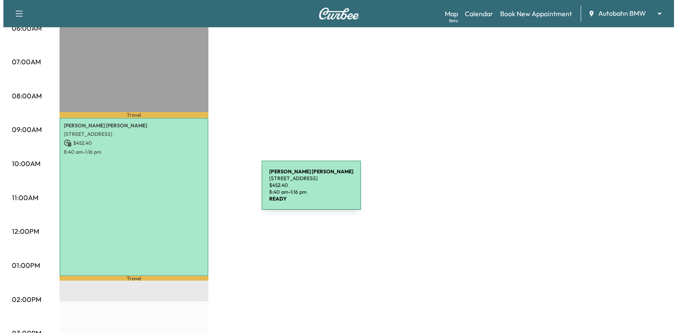
scroll to position [213, 0]
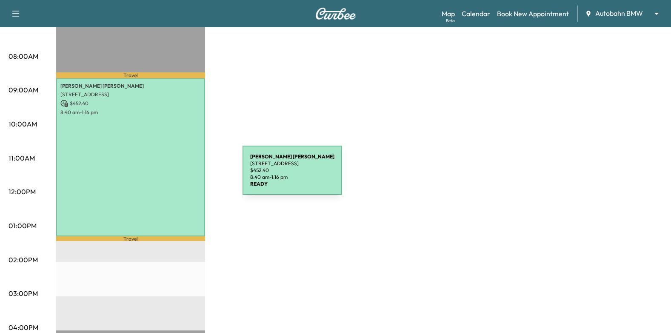
click at [139, 136] on div "[PERSON_NAME] [STREET_ADDRESS] $ 452.40 8:40 am - 1:16 pm" at bounding box center [130, 157] width 149 height 158
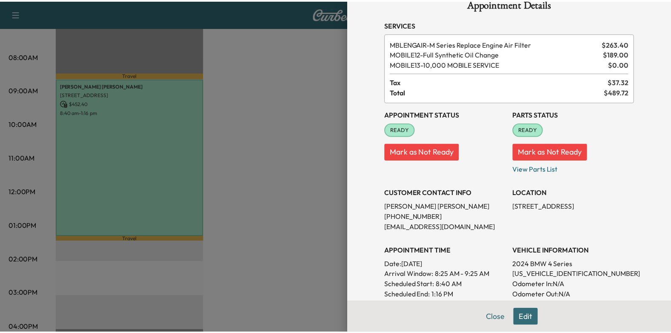
scroll to position [0, 0]
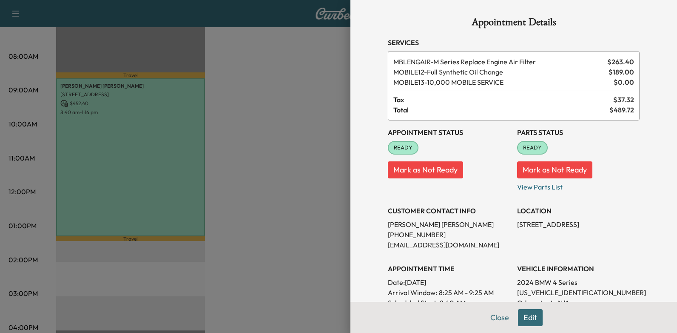
click at [235, 163] on div at bounding box center [338, 166] width 677 height 333
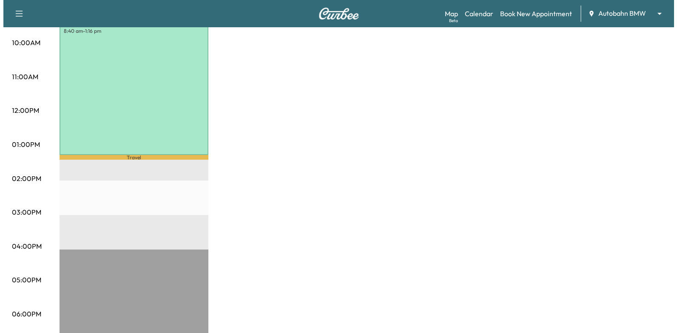
scroll to position [298, 0]
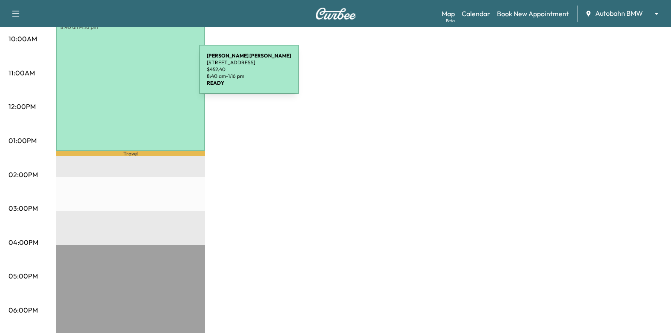
click at [135, 74] on div "[PERSON_NAME] [STREET_ADDRESS] $ 452.40 8:40 am - 1:16 pm" at bounding box center [130, 72] width 149 height 158
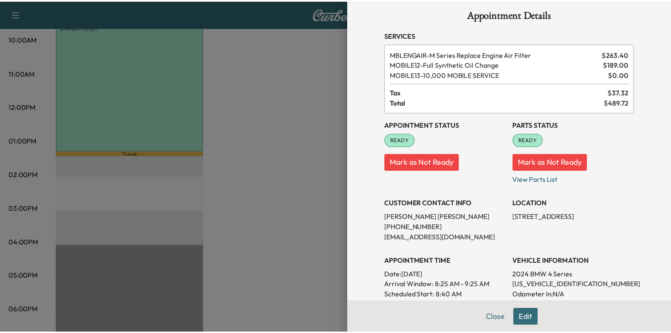
scroll to position [0, 0]
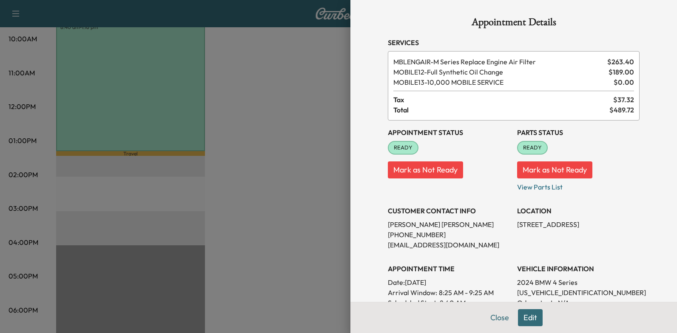
click at [316, 168] on div at bounding box center [338, 166] width 677 height 333
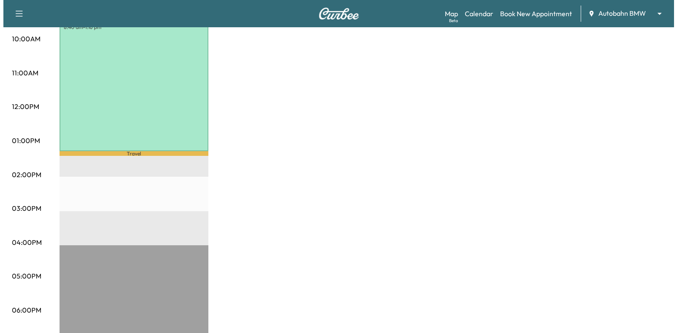
scroll to position [213, 0]
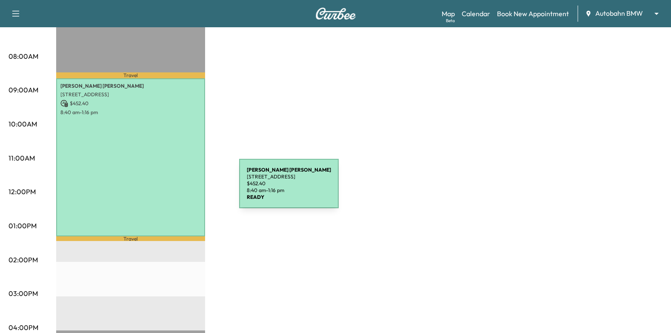
click at [175, 188] on div "[PERSON_NAME] [STREET_ADDRESS] $ 452.40 8:40 am - 1:16 pm" at bounding box center [130, 157] width 149 height 158
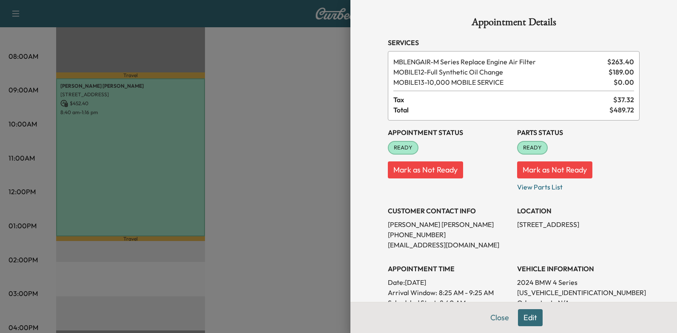
click at [256, 137] on div at bounding box center [338, 166] width 677 height 333
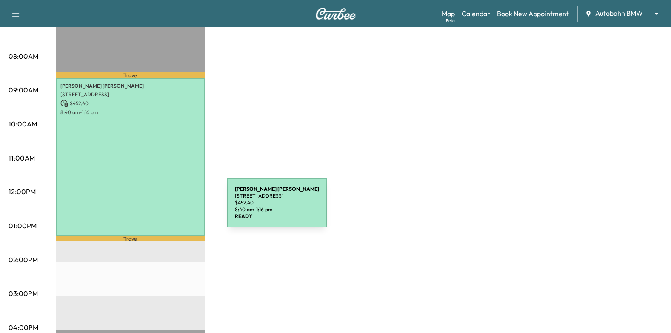
click at [163, 208] on div "[PERSON_NAME] [STREET_ADDRESS] $ 452.40 8:40 am - 1:16 pm" at bounding box center [130, 157] width 149 height 158
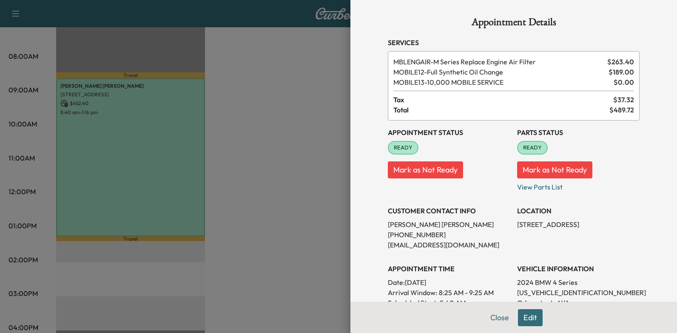
click at [322, 125] on div at bounding box center [338, 166] width 677 height 333
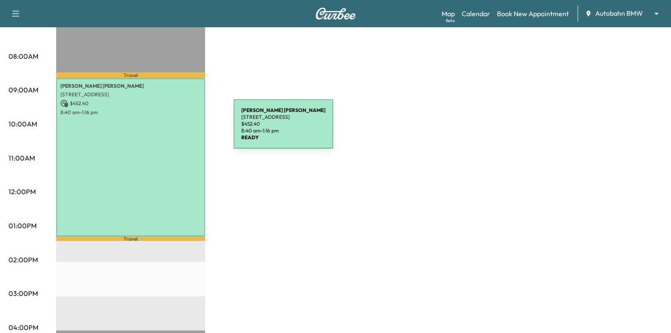
click at [168, 123] on div "[PERSON_NAME] [STREET_ADDRESS] $ 452.40 8:40 am - 1:16 pm" at bounding box center [130, 157] width 149 height 158
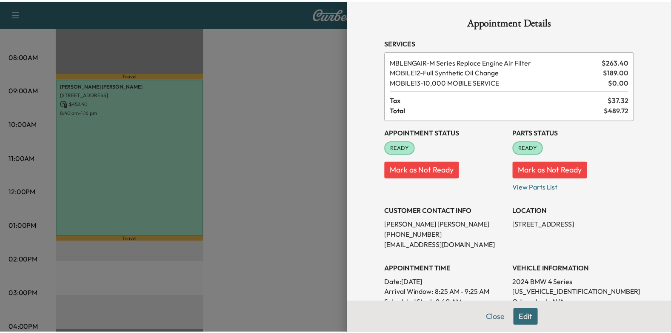
scroll to position [85, 0]
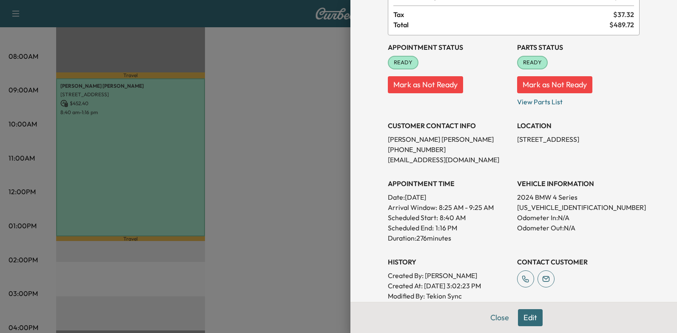
click at [262, 188] on div at bounding box center [338, 166] width 677 height 333
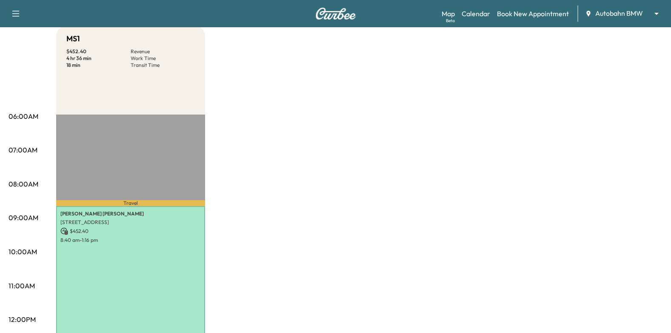
scroll to position [0, 0]
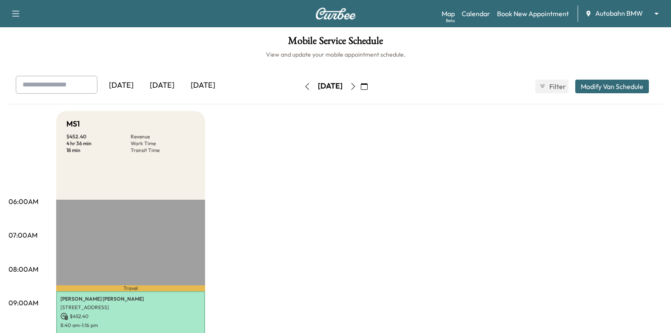
click at [357, 83] on icon "button" at bounding box center [353, 86] width 7 height 7
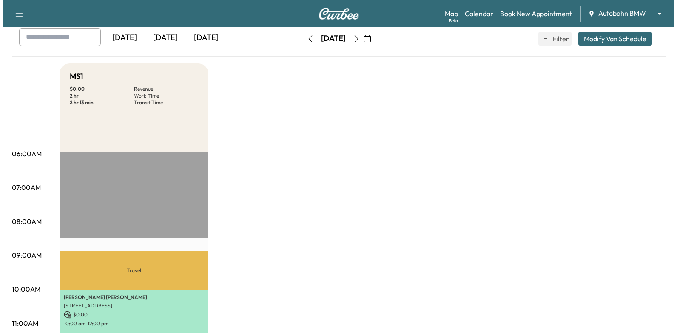
scroll to position [170, 0]
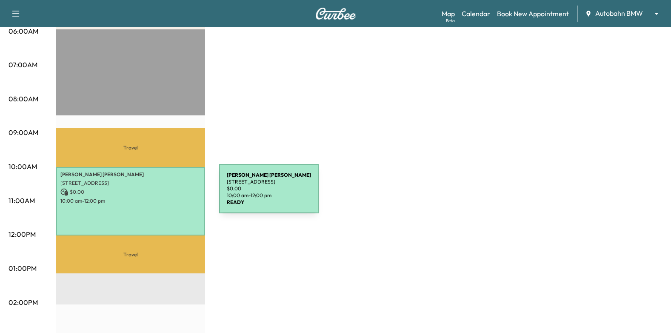
click at [151, 193] on p "$ 0.00" at bounding box center [130, 192] width 140 height 8
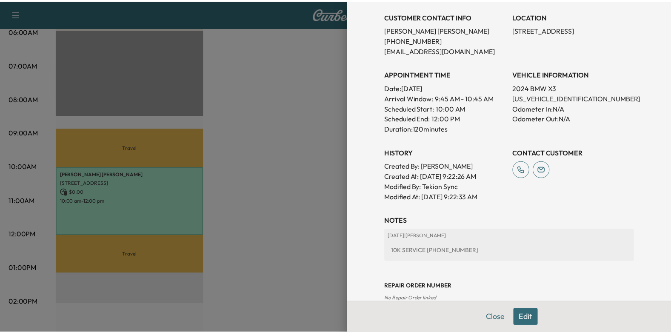
scroll to position [213, 0]
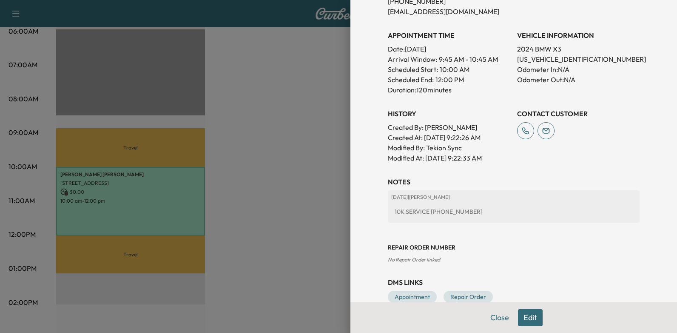
click at [268, 188] on div at bounding box center [338, 166] width 677 height 333
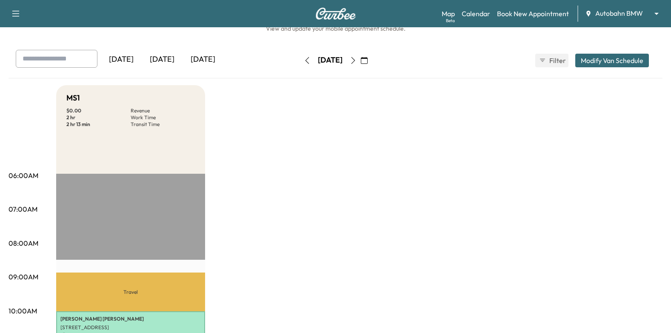
scroll to position [0, 0]
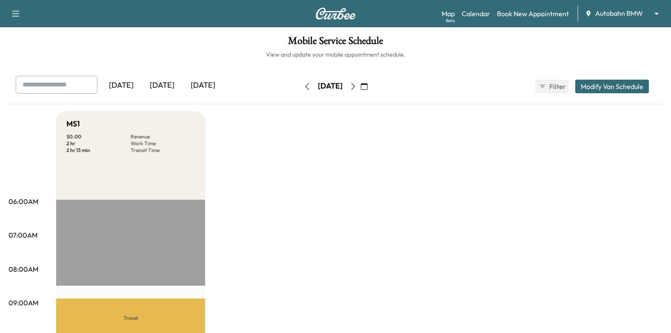
click at [357, 87] on icon "button" at bounding box center [353, 86] width 7 height 7
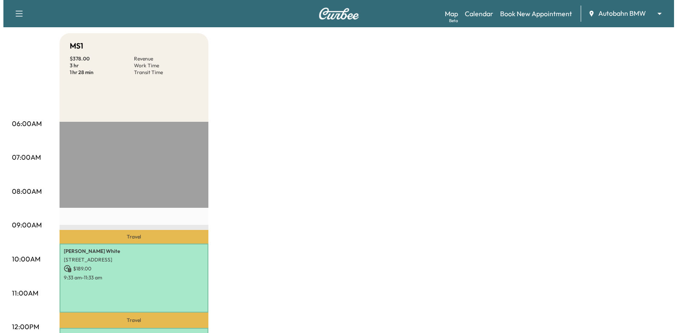
scroll to position [170, 0]
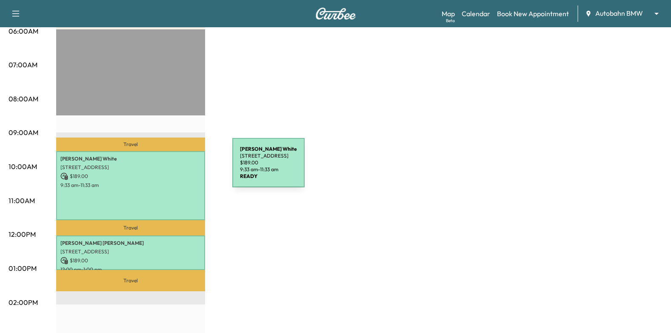
click at [167, 167] on p "[STREET_ADDRESS]" at bounding box center [130, 167] width 140 height 7
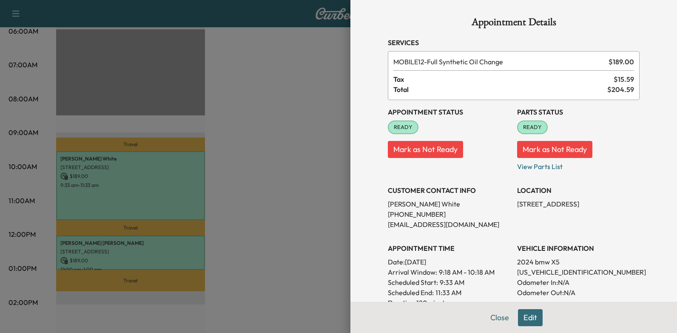
scroll to position [128, 0]
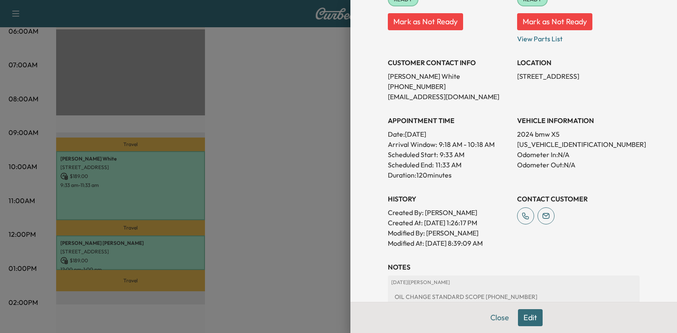
click at [176, 248] on div at bounding box center [338, 166] width 677 height 333
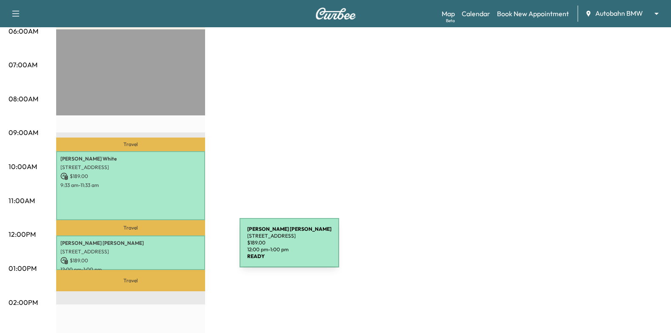
click at [176, 248] on p "[STREET_ADDRESS]" at bounding box center [130, 251] width 140 height 7
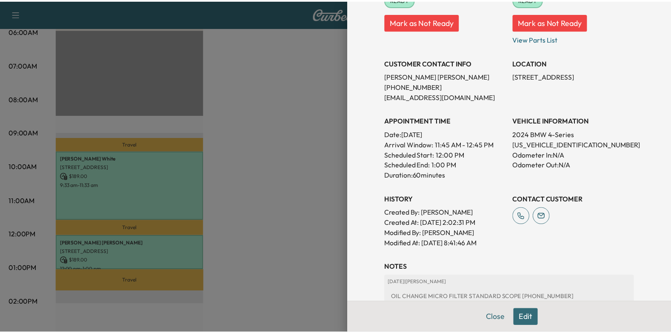
scroll to position [0, 0]
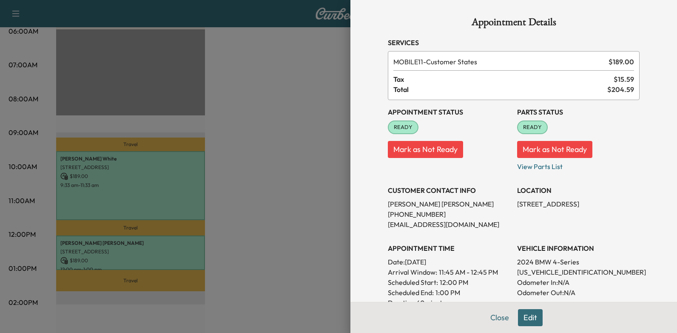
click at [330, 183] on div at bounding box center [338, 166] width 677 height 333
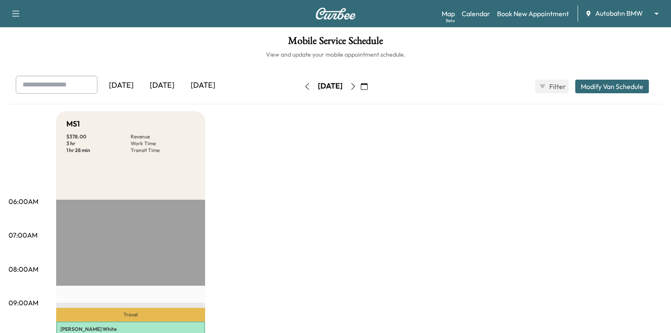
click at [355, 85] on icon "button" at bounding box center [353, 86] width 4 height 7
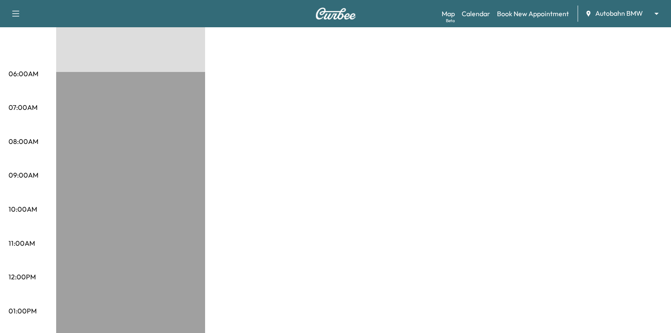
scroll to position [43, 0]
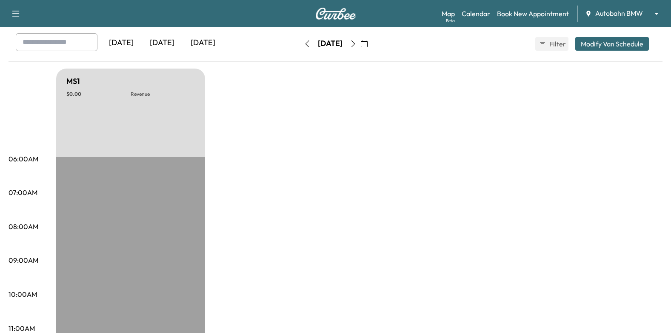
click at [368, 43] on icon "button" at bounding box center [364, 43] width 7 height 7
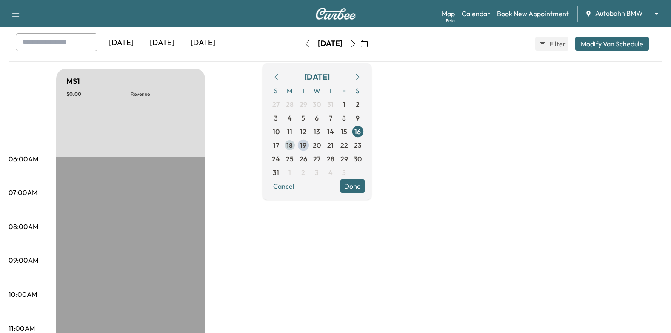
click at [297, 147] on span "18" at bounding box center [290, 145] width 14 height 14
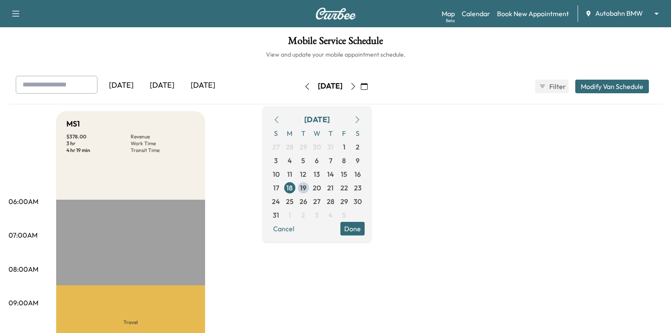
click at [365, 229] on button "Done" at bounding box center [352, 229] width 24 height 14
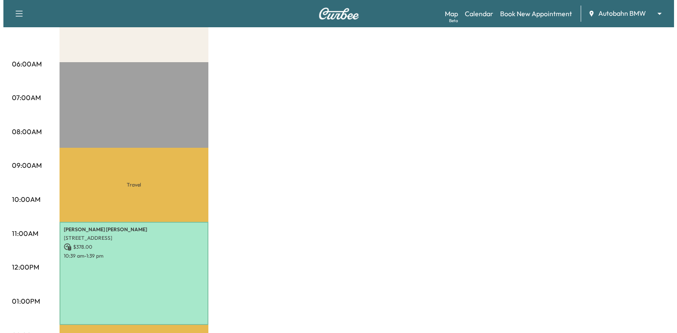
scroll to position [170, 0]
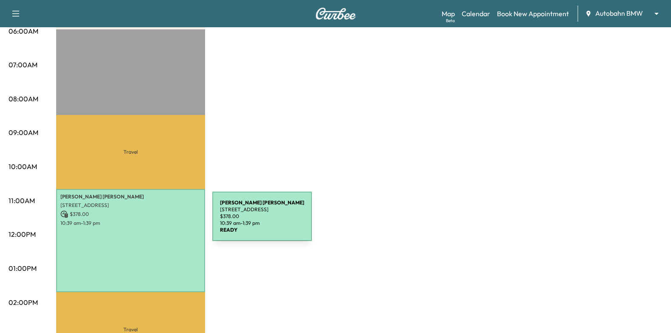
click at [148, 221] on p "10:39 am - 1:39 pm" at bounding box center [130, 223] width 140 height 7
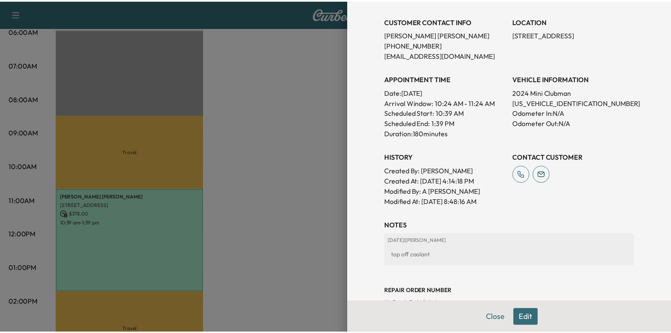
scroll to position [241, 0]
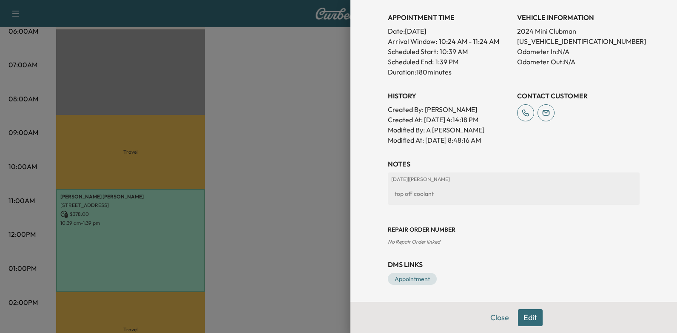
click at [302, 208] on div at bounding box center [338, 166] width 677 height 333
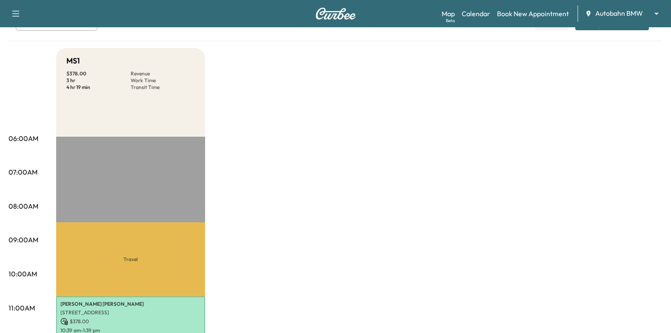
scroll to position [0, 0]
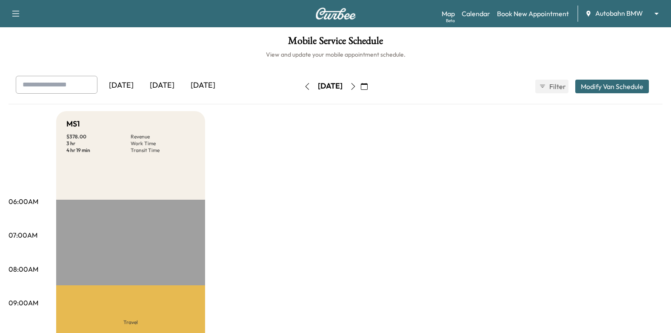
click at [355, 88] on icon "button" at bounding box center [353, 86] width 4 height 7
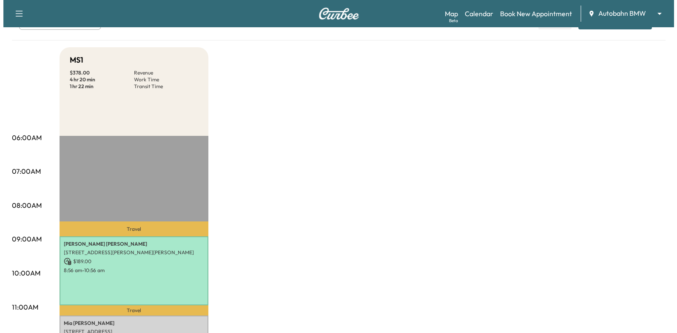
scroll to position [128, 0]
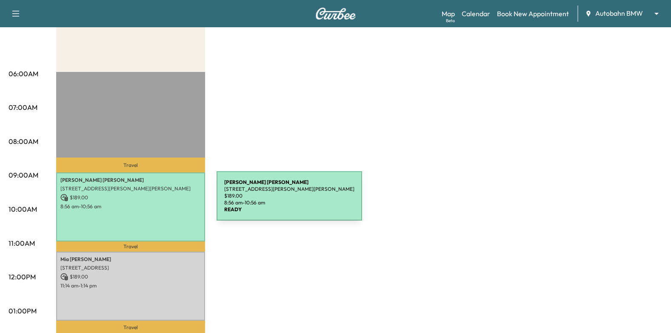
click at [151, 199] on p "$ 189.00" at bounding box center [130, 198] width 140 height 8
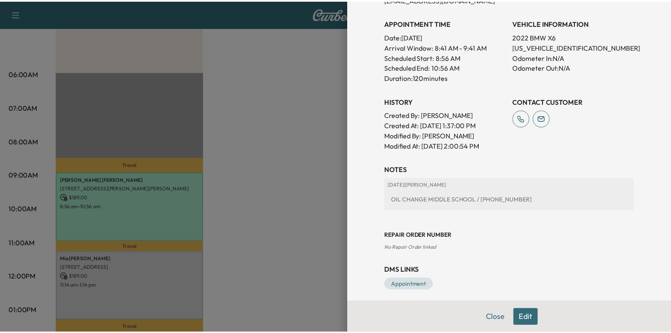
scroll to position [231, 0]
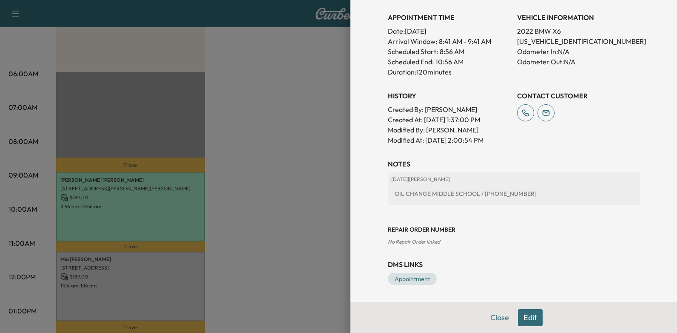
drag, startPoint x: 231, startPoint y: 183, endPoint x: 246, endPoint y: 183, distance: 15.3
click at [232, 183] on div at bounding box center [338, 166] width 677 height 333
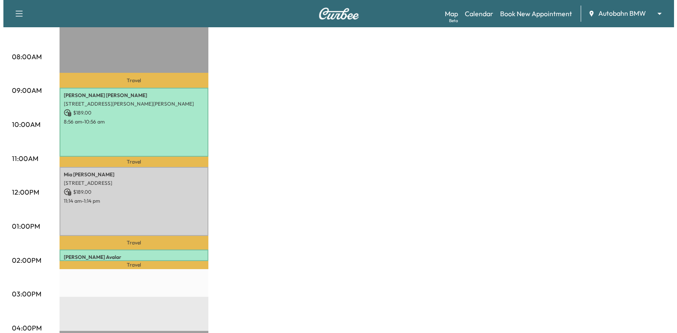
scroll to position [213, 0]
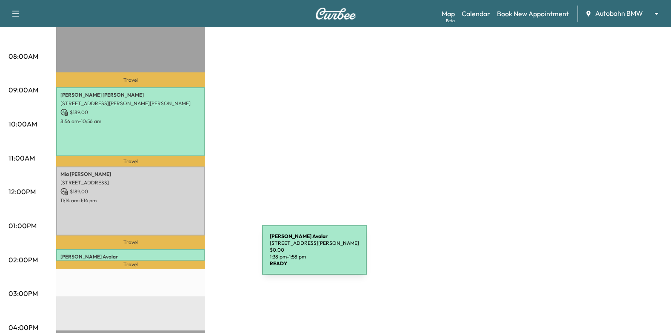
click at [198, 254] on p "[PERSON_NAME]" at bounding box center [130, 256] width 140 height 7
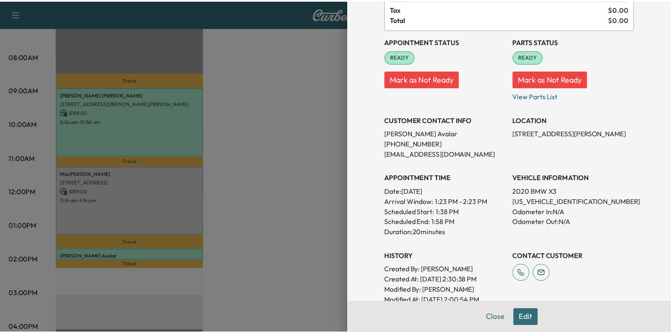
scroll to position [0, 0]
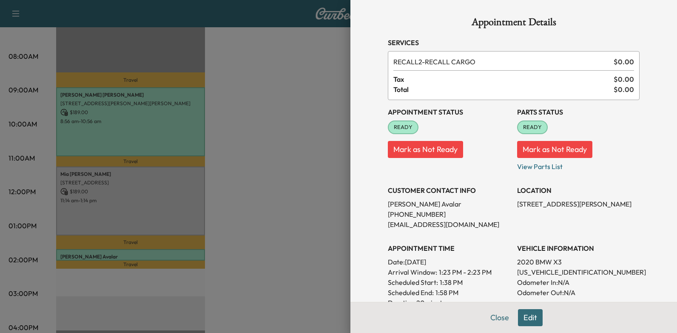
click at [293, 183] on div at bounding box center [338, 166] width 677 height 333
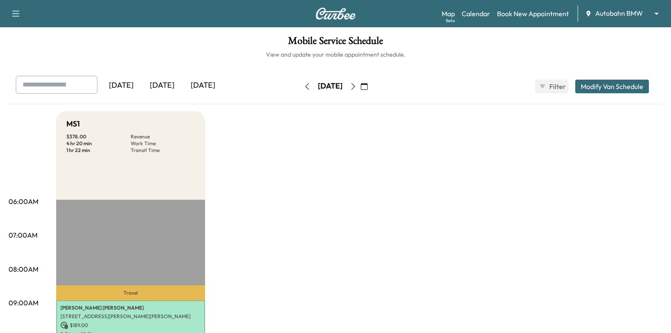
click at [357, 86] on icon "button" at bounding box center [353, 86] width 7 height 7
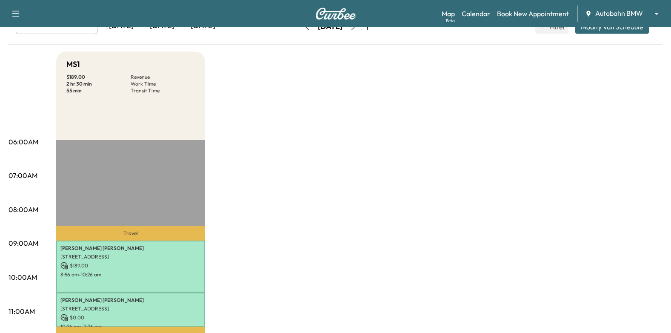
scroll to position [128, 0]
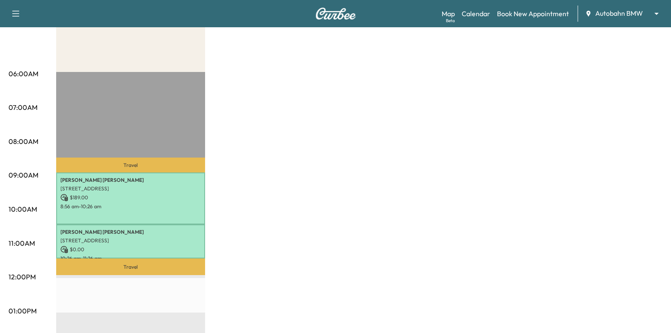
click at [156, 210] on div "[PERSON_NAME] [STREET_ADDRESS][PERSON_NAME][PERSON_NAME] $ 189.00 8:56 am - 10:…" at bounding box center [130, 197] width 149 height 51
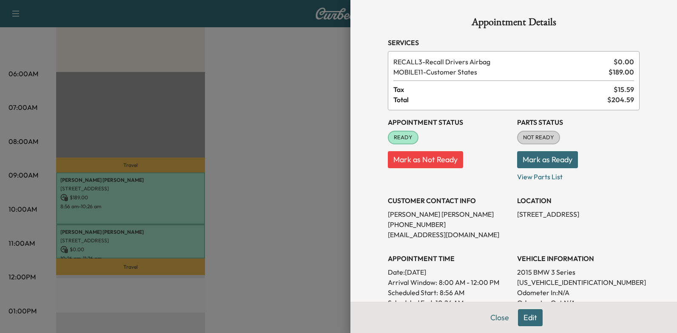
click at [248, 230] on div at bounding box center [338, 166] width 677 height 333
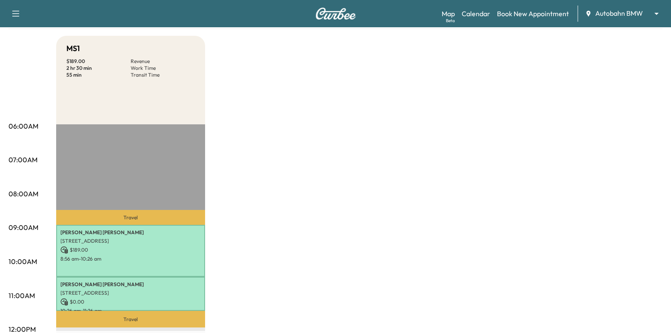
scroll to position [0, 0]
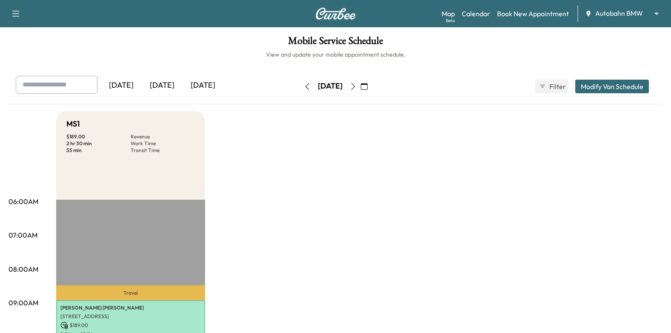
click at [357, 88] on icon "button" at bounding box center [353, 86] width 7 height 7
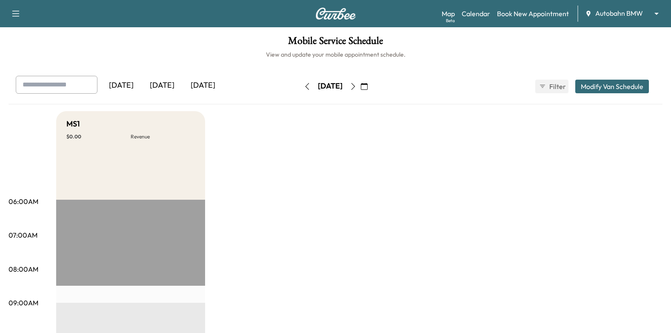
click at [360, 91] on button "button" at bounding box center [353, 87] width 14 height 14
click at [357, 86] on icon "button" at bounding box center [353, 86] width 7 height 7
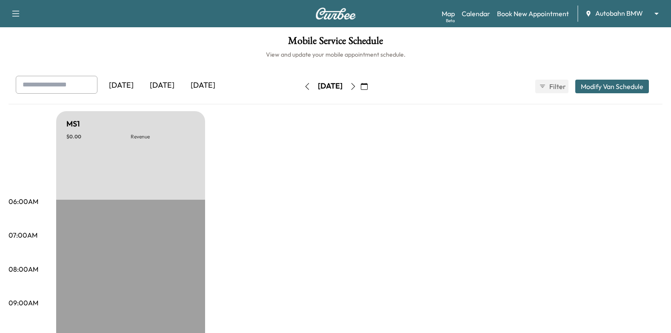
click at [357, 88] on icon "button" at bounding box center [353, 86] width 7 height 7
click at [357, 84] on icon "button" at bounding box center [353, 86] width 7 height 7
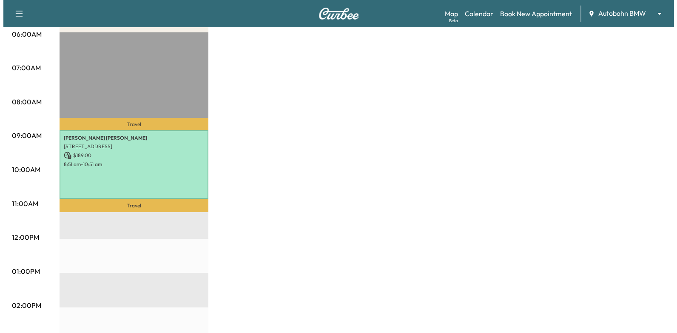
scroll to position [213, 0]
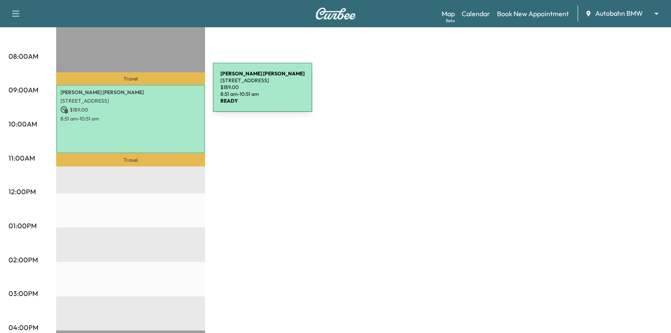
click at [149, 92] on p "[PERSON_NAME]" at bounding box center [130, 92] width 140 height 7
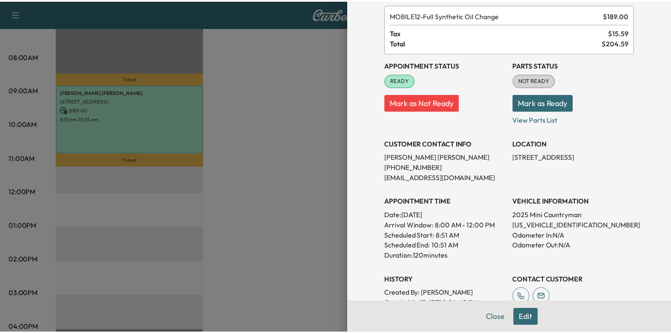
scroll to position [43, 0]
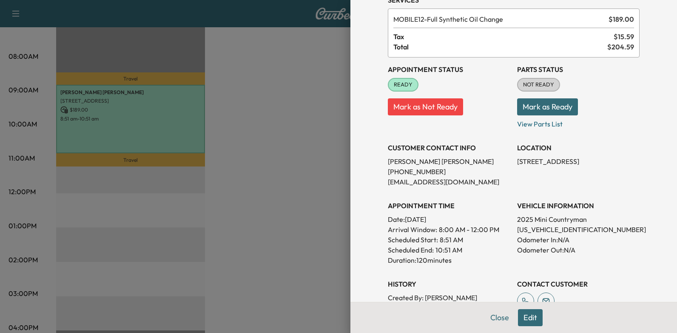
click at [255, 159] on div at bounding box center [338, 166] width 677 height 333
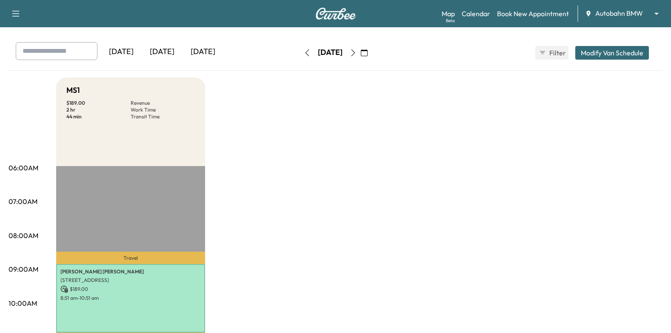
scroll to position [0, 0]
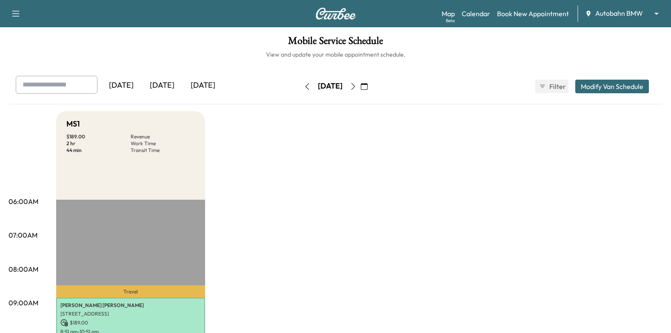
click at [357, 83] on icon "button" at bounding box center [353, 86] width 7 height 7
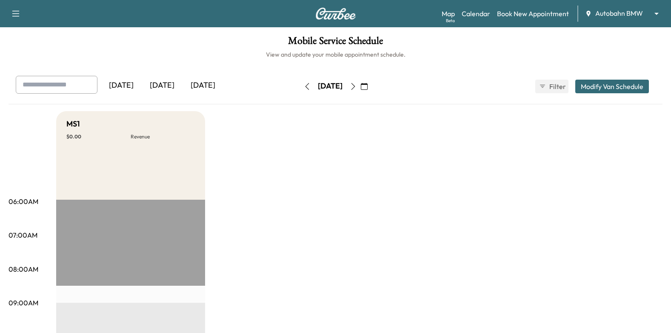
click at [357, 85] on icon "button" at bounding box center [353, 86] width 7 height 7
click at [357, 87] on icon "button" at bounding box center [353, 86] width 7 height 7
click at [357, 89] on icon "button" at bounding box center [353, 86] width 7 height 7
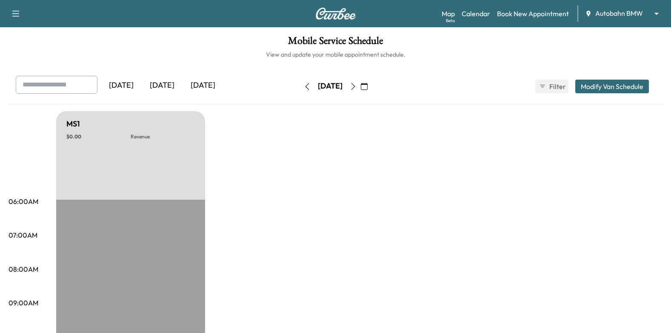
click at [357, 88] on icon "button" at bounding box center [353, 86] width 7 height 7
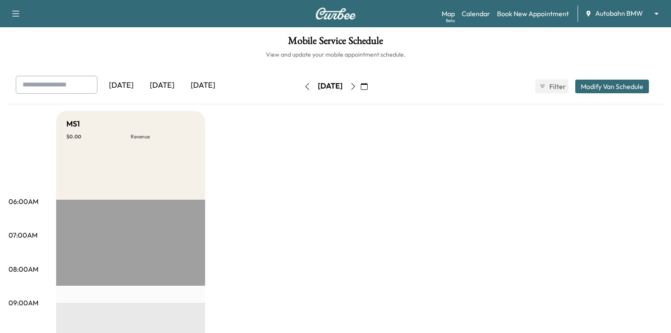
click at [360, 80] on button "button" at bounding box center [353, 87] width 14 height 14
